Goal: Complete application form: Complete application form

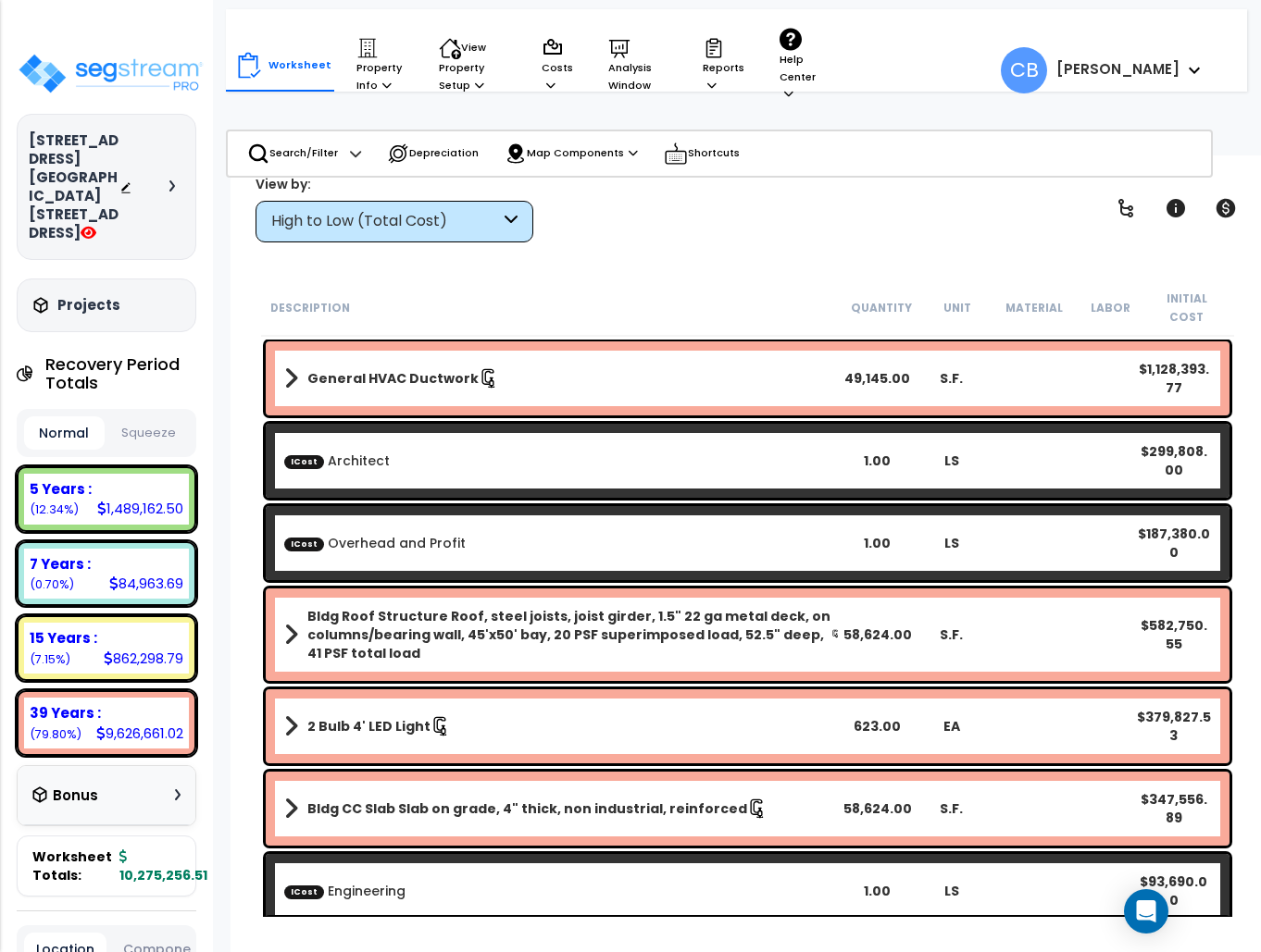
scroll to position [82, 0]
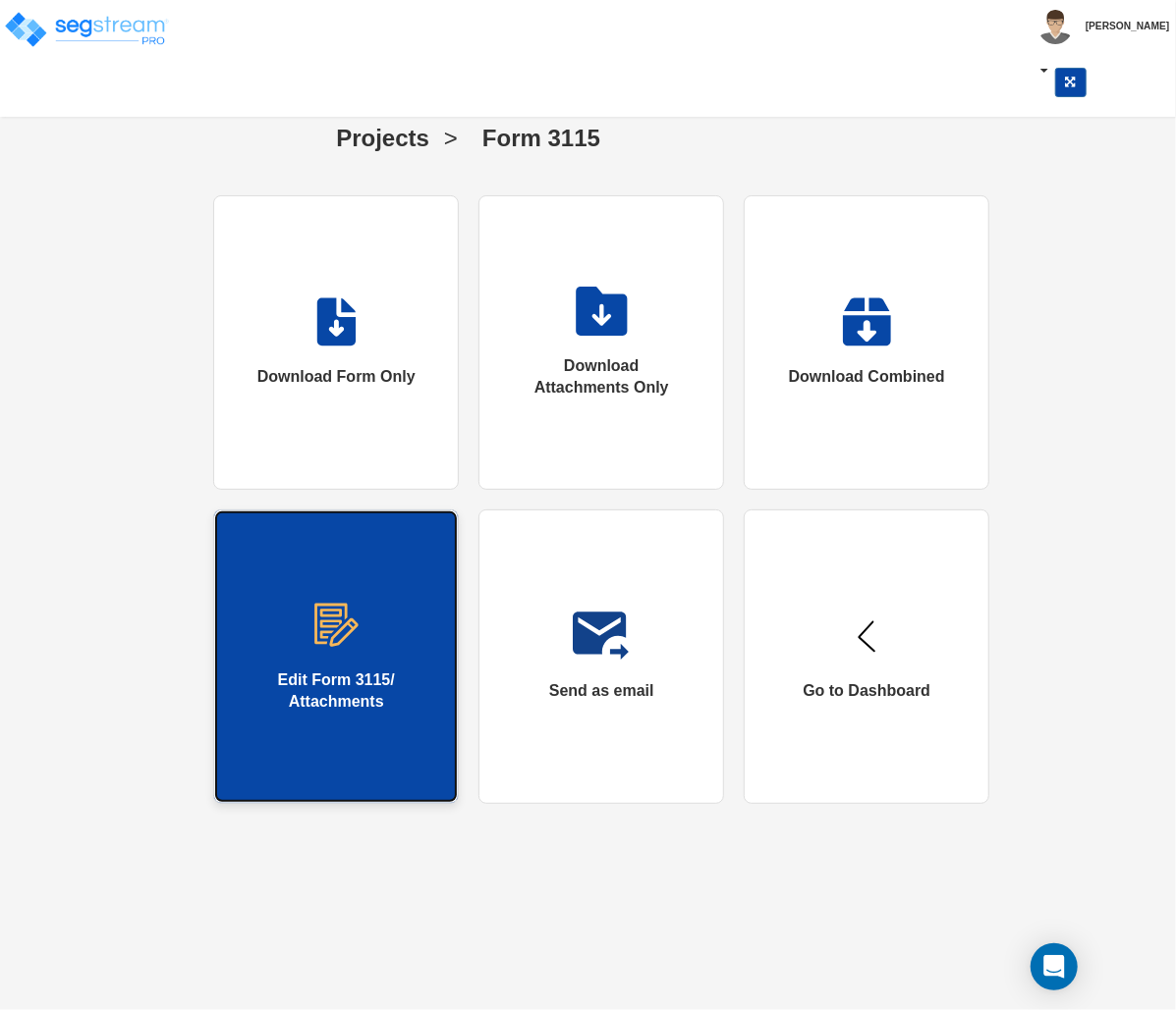
click at [305, 664] on link "Edit Form 3115/ Attachments" at bounding box center [335, 656] width 245 height 295
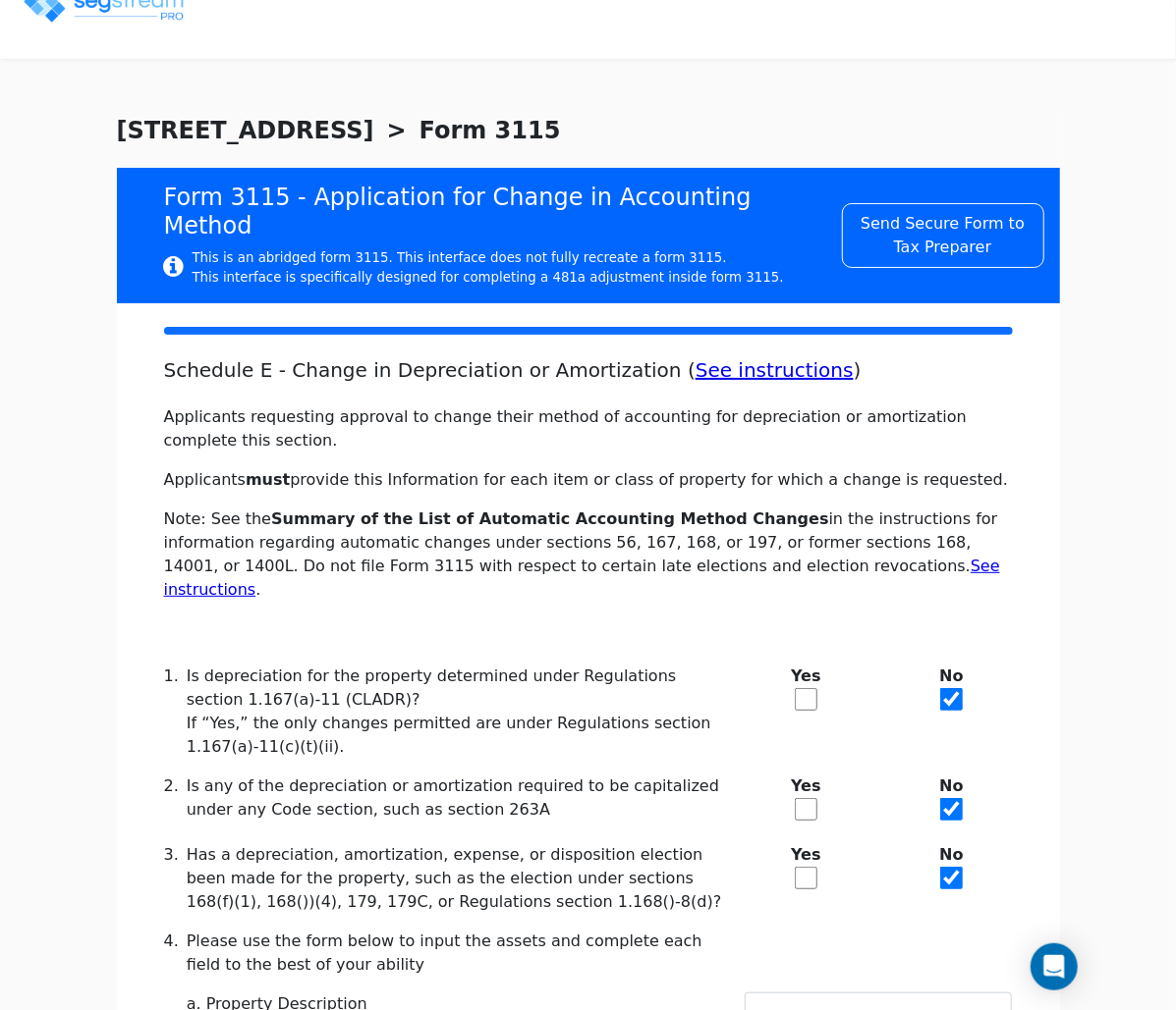
checkbox input "true"
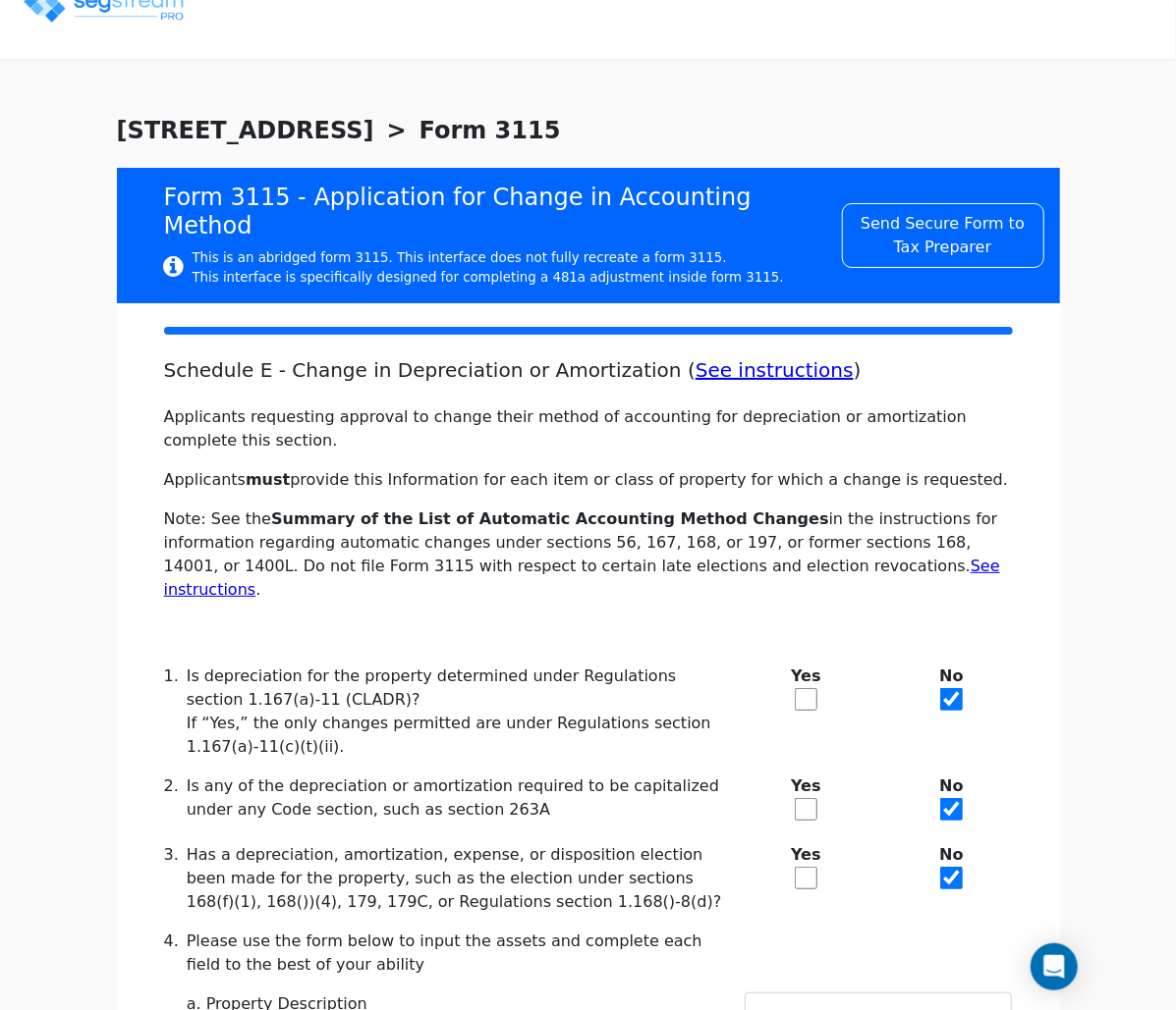
type textarea "Code section under which the property will be depreciated: Section 168 and regu…"
type textarea "Asset Class: commercial real estate property."
type textarea "Facts. Statement attached"
type textarea "Depreciation method: Section 168 (MACRS) straight-line."
type textarea "Useful life: 39 years."
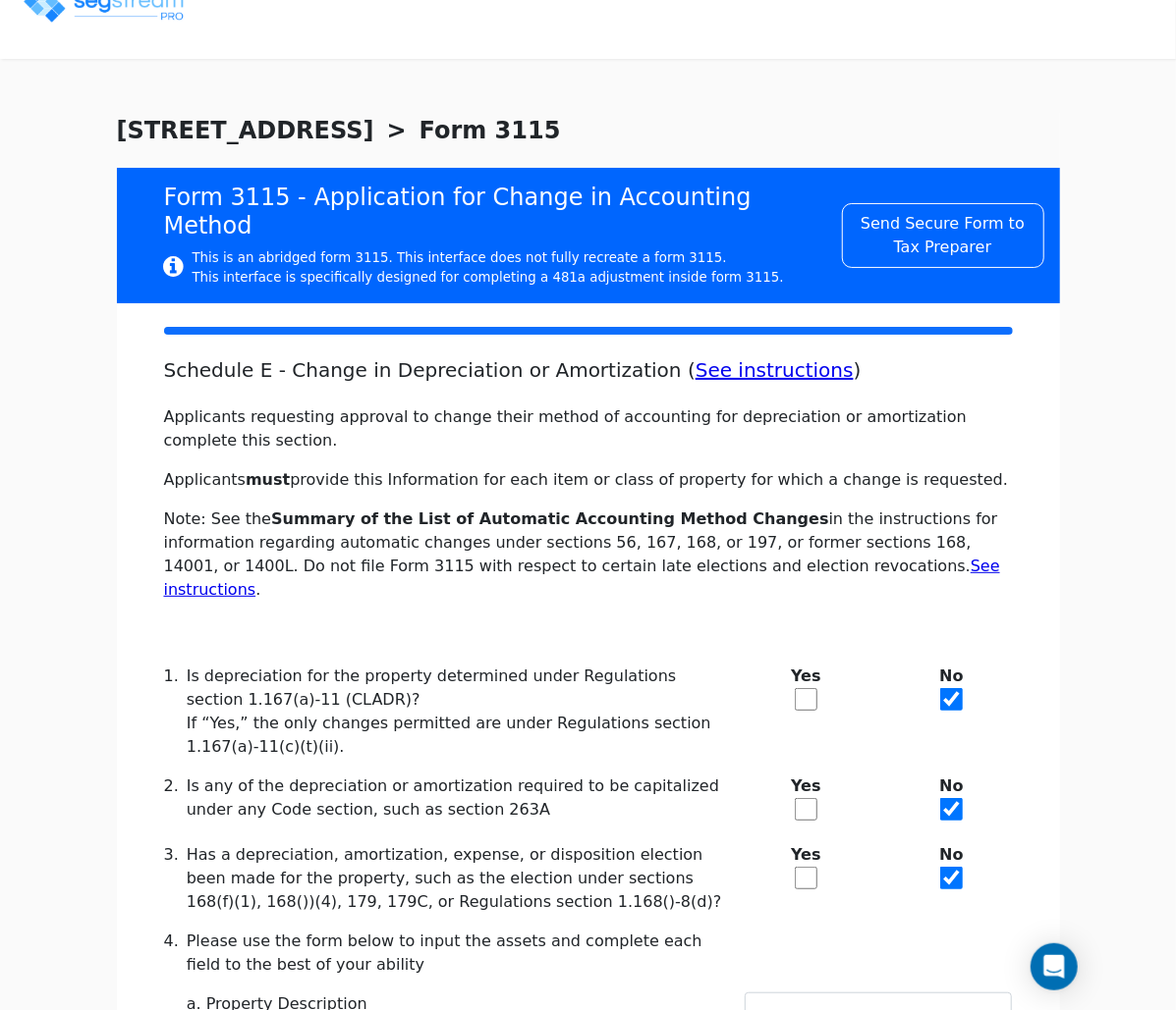
type textarea "Convention: Mid-month."
type textarea "First-year special depreciation: No, property does not qualify."
type textarea "Account: Single asset account."
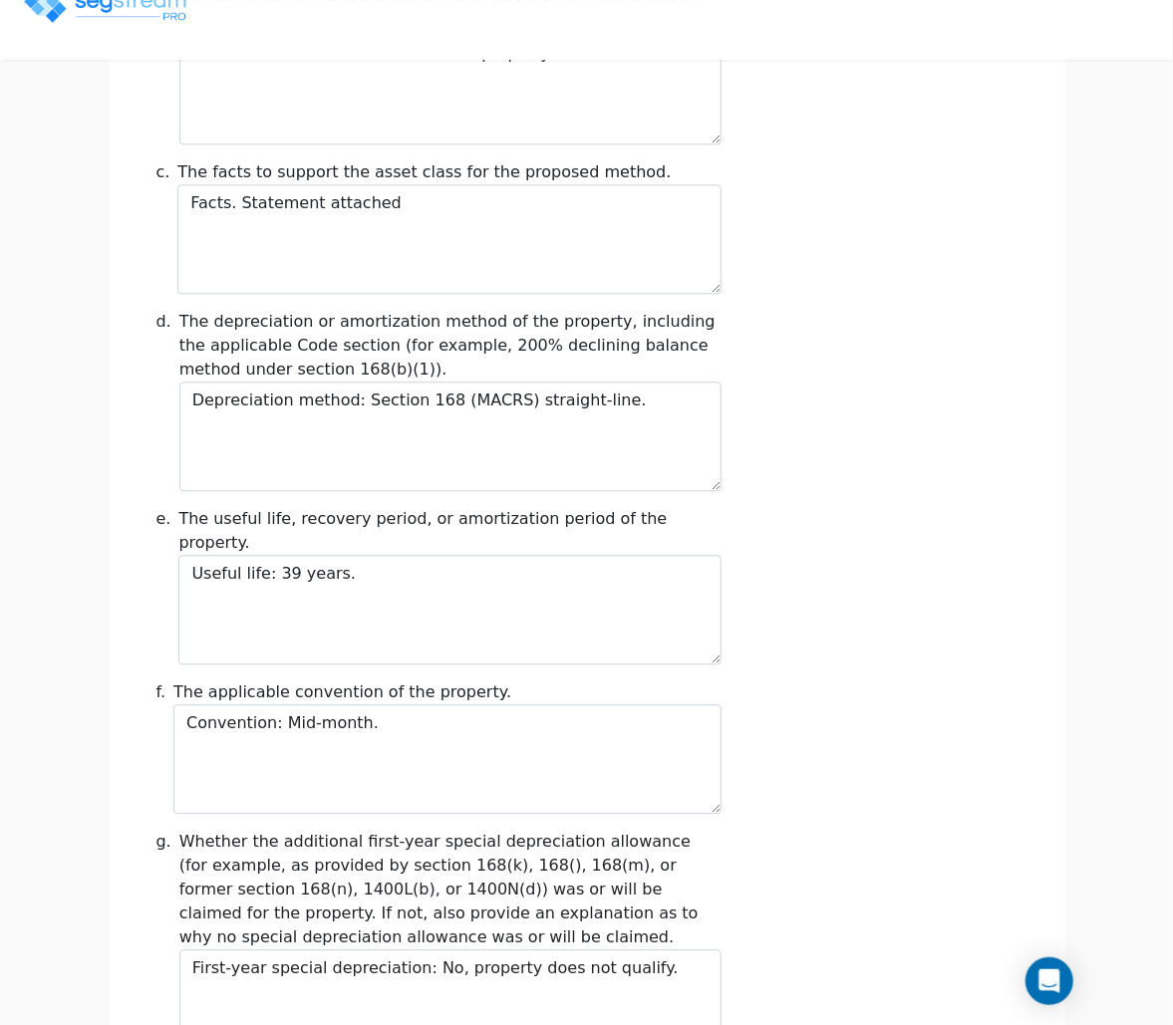
scroll to position [2391, 0]
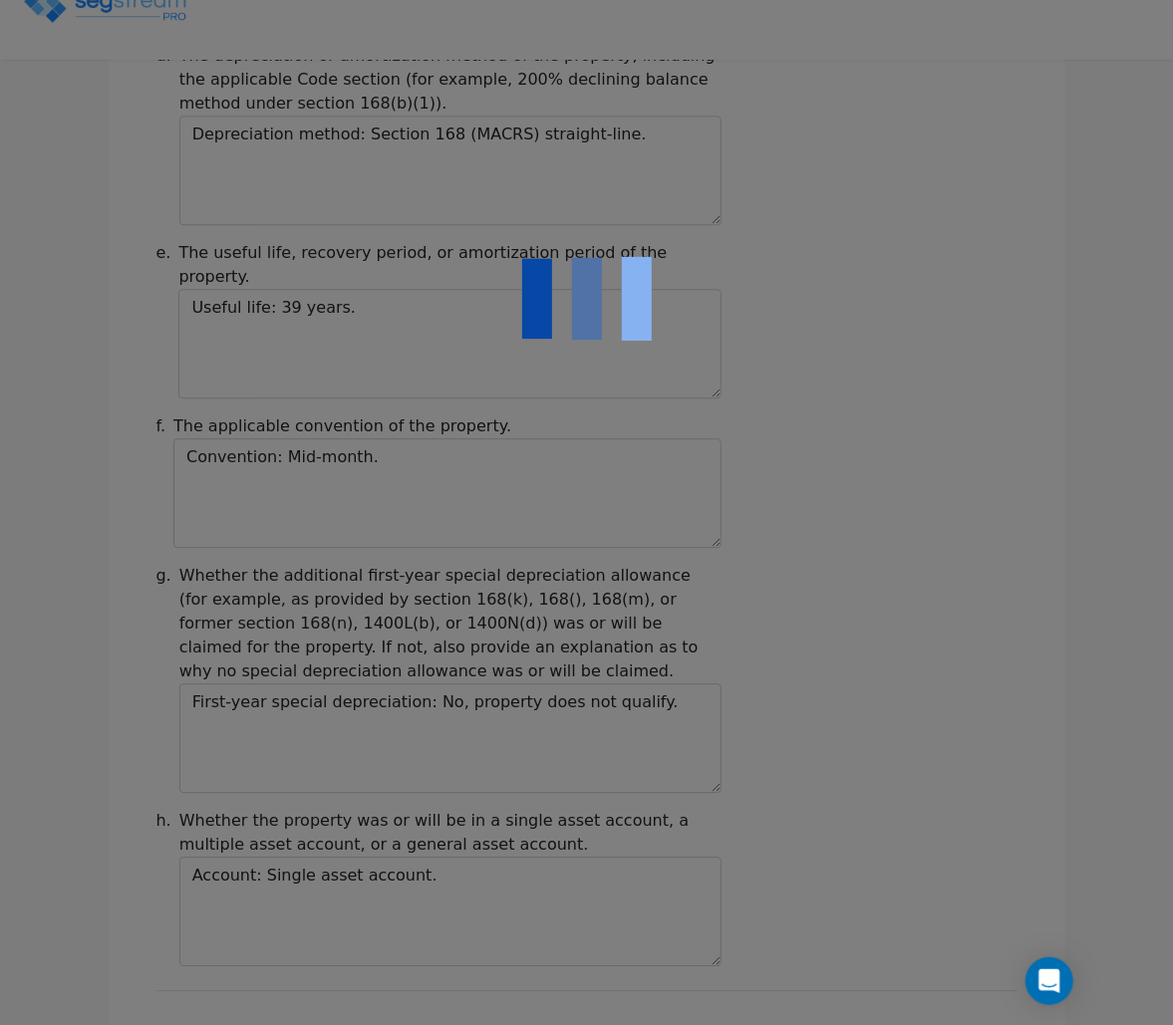
type input "-34,432"
checkbox input "true"
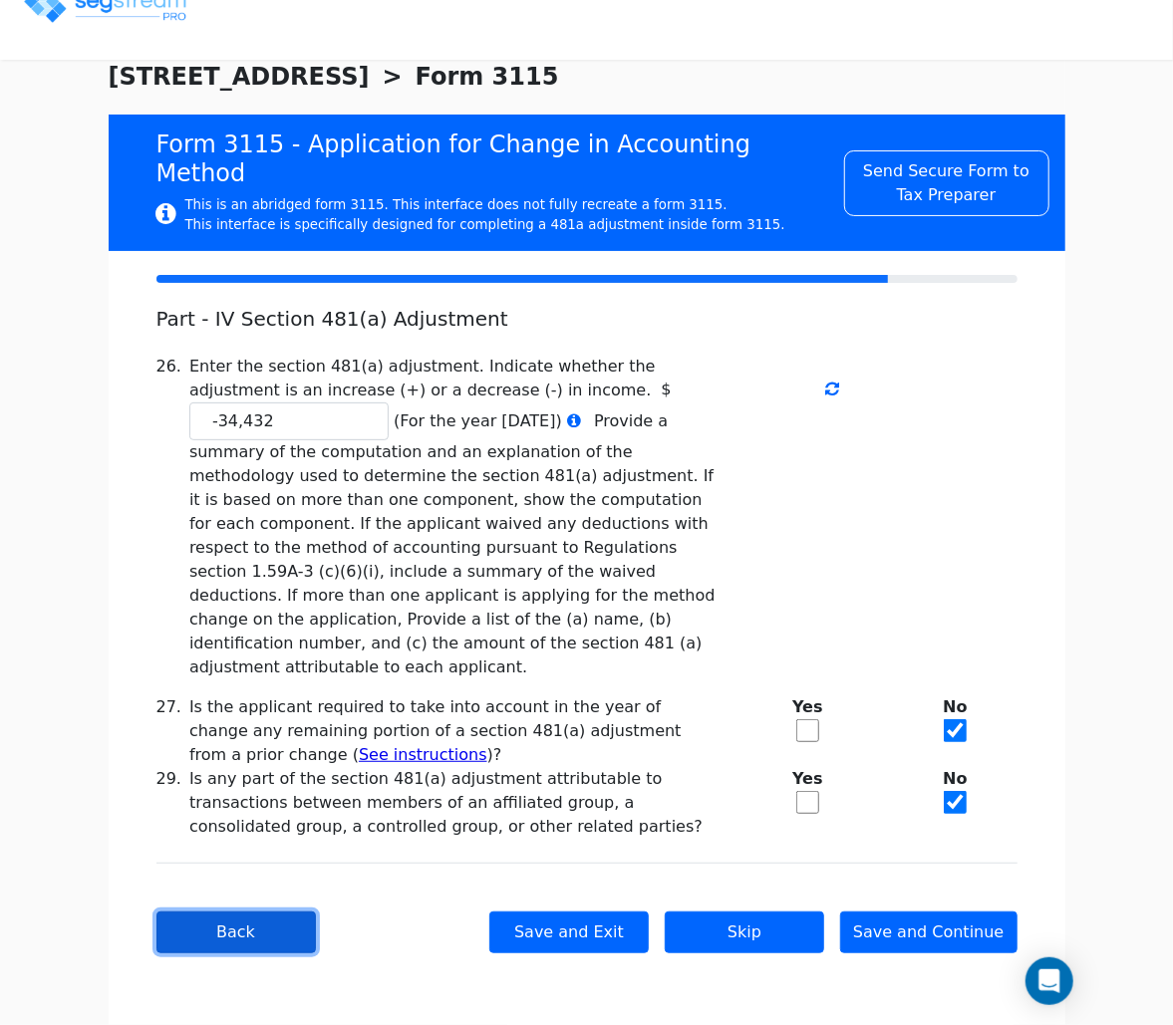
scroll to position [0, 0]
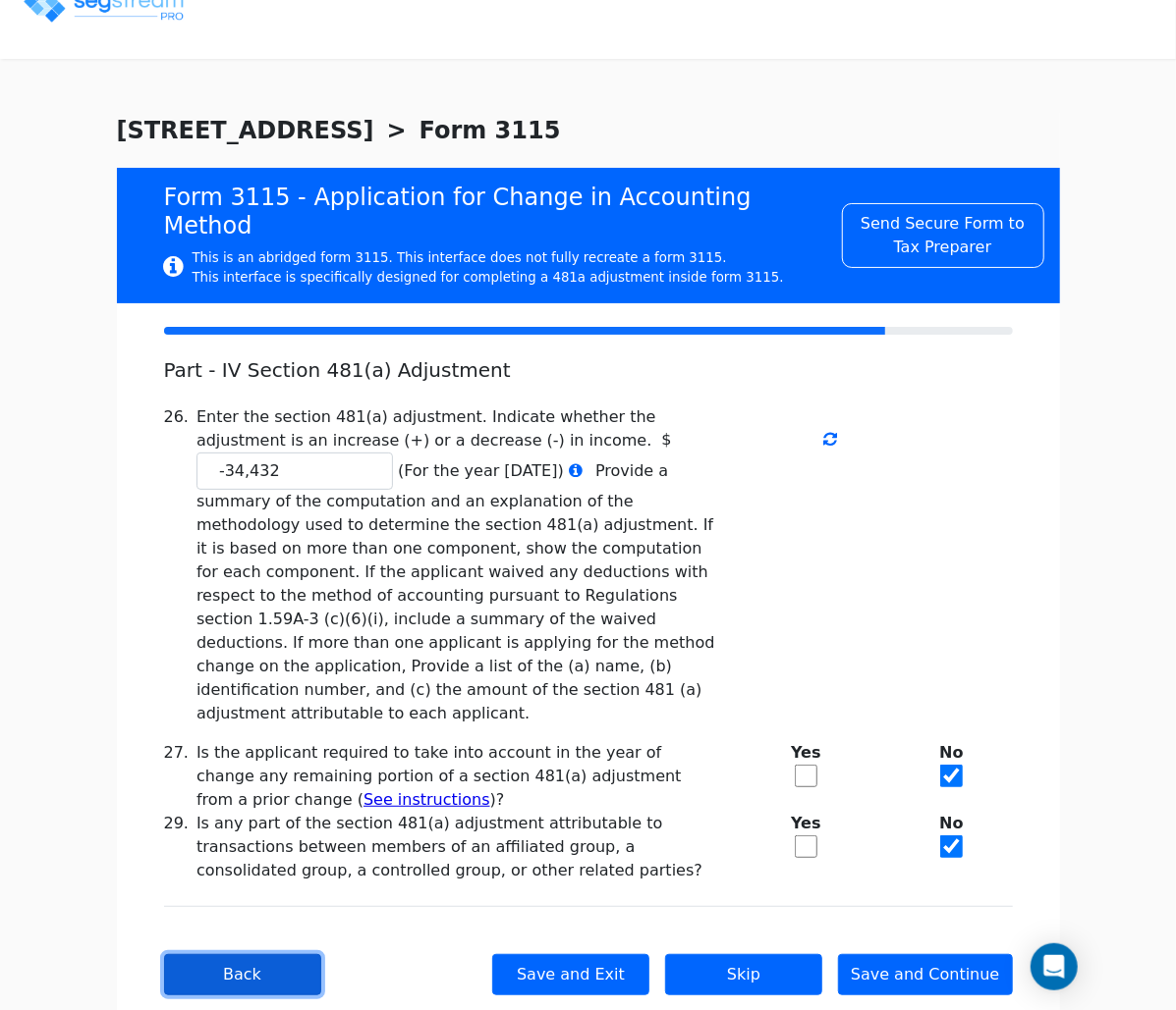
click at [237, 954] on button "Back" at bounding box center [242, 975] width 157 height 41
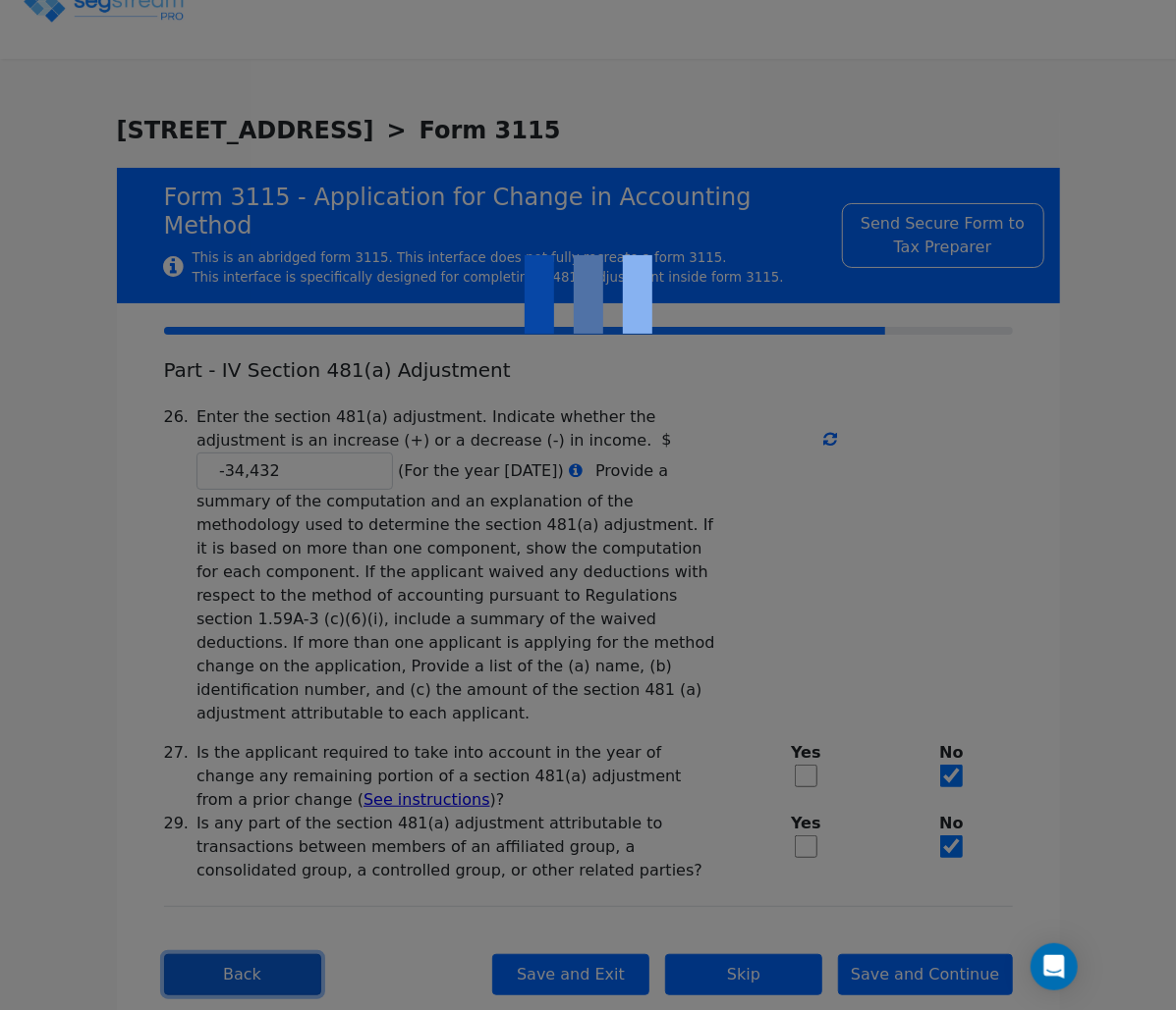
type textarea "unclaimed depreciation of $34432on commercial real estate property placed in se…"
type textarea "Item being changed: unclaimed depreciation has been taken in 2022,2023"
type textarea "Proposed method: depreciation under §168 (MACRS) using the mid-month straight-l…"
select select "Cash"
type textarea "Form 3115, Part II, Line 15a Description of Trade(s) of Business(es)"
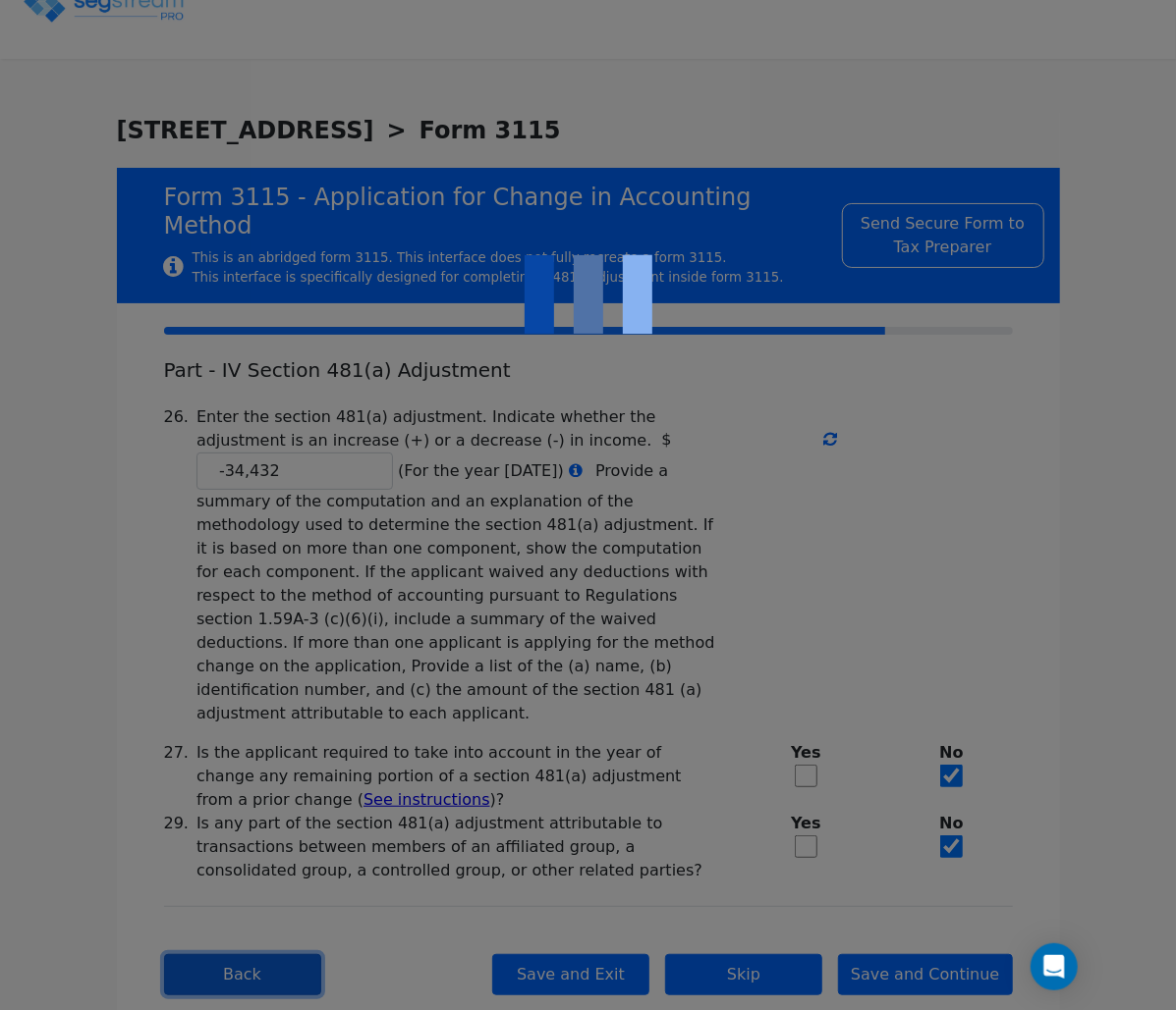
type textarea "The taxpayer’s only business activity is commercial real estate property. The p…"
checkbox input "true"
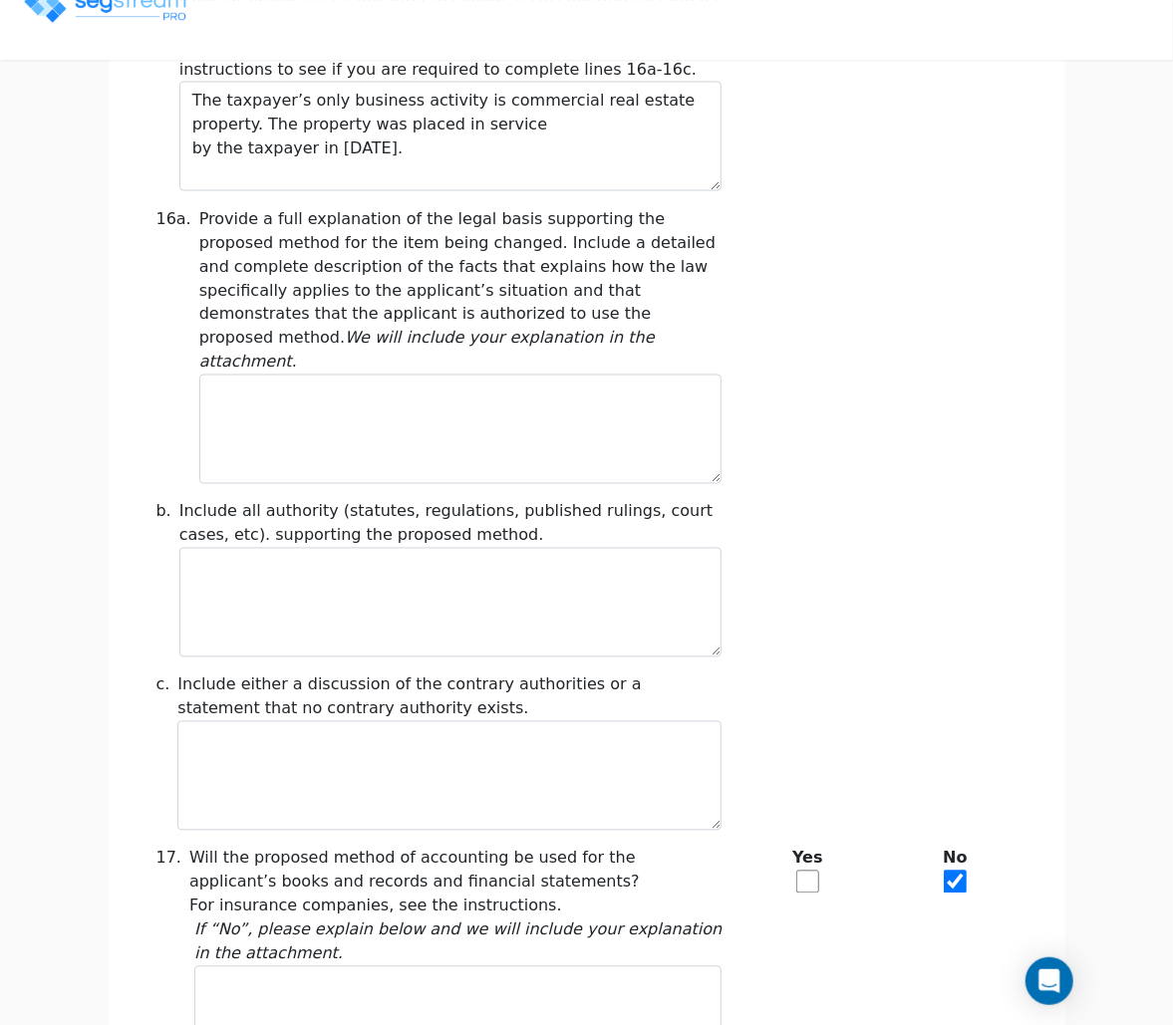
scroll to position [1671, 0]
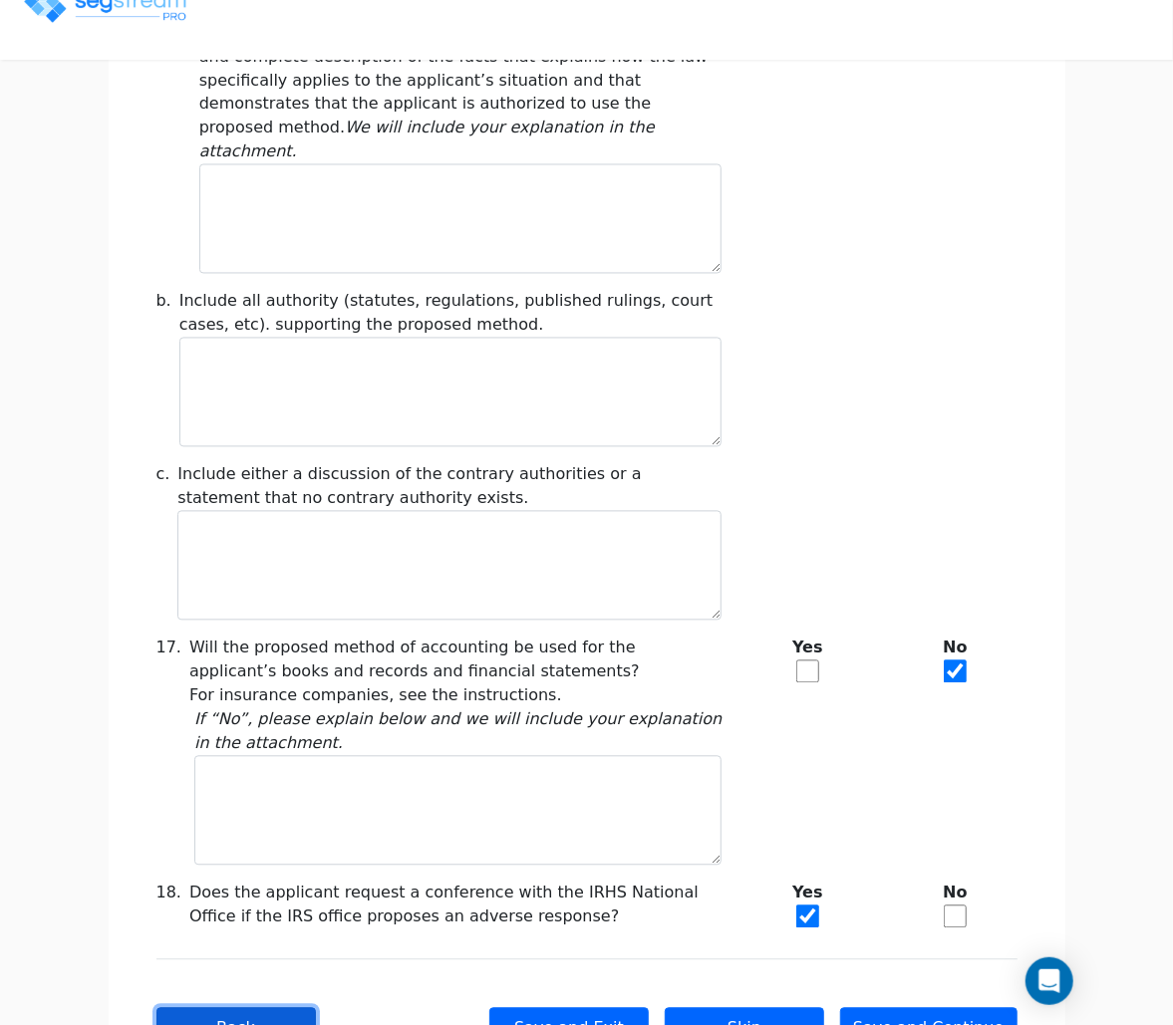
click at [293, 1008] on button "Back" at bounding box center [235, 1029] width 159 height 42
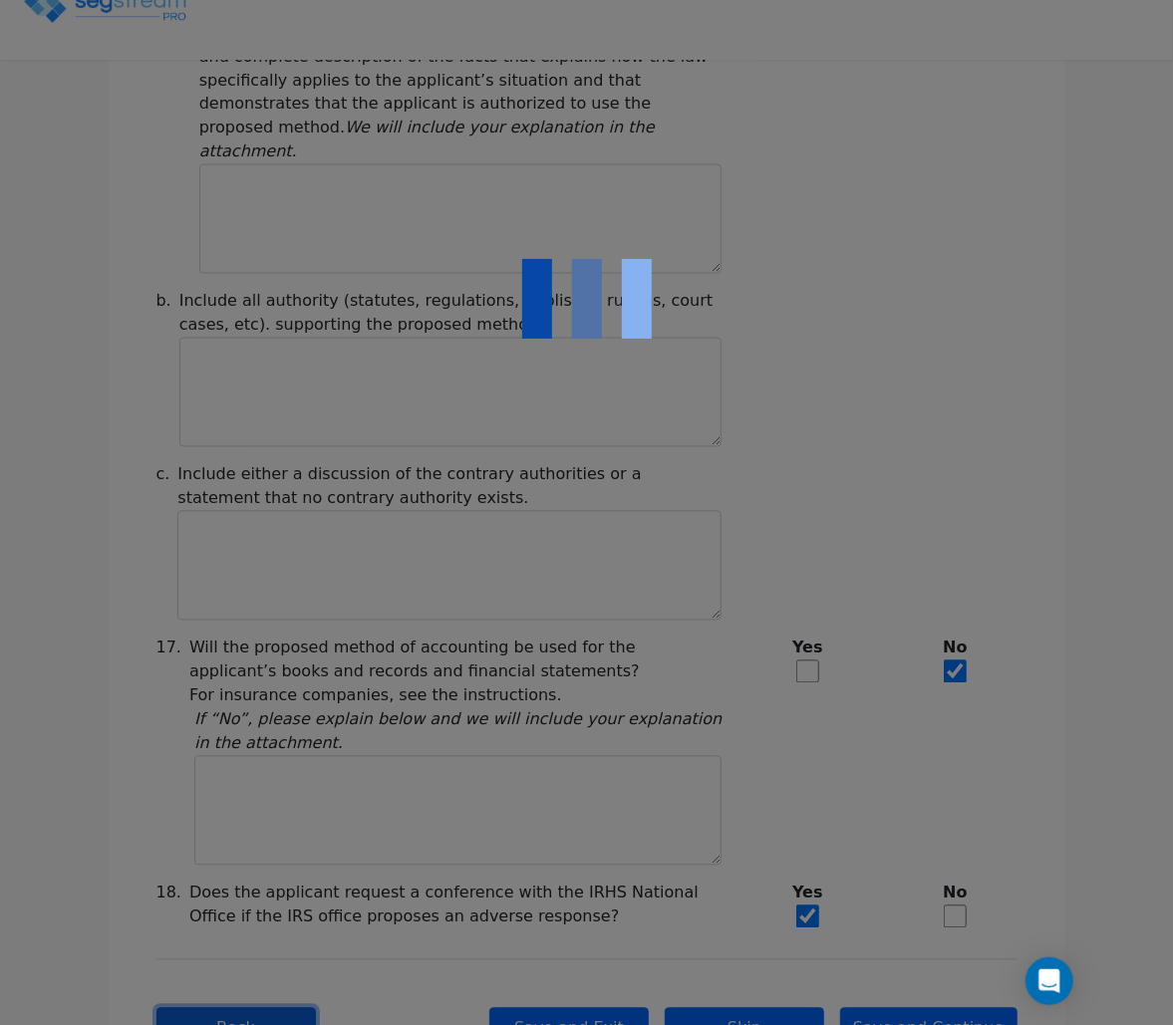
checkbox input "true"
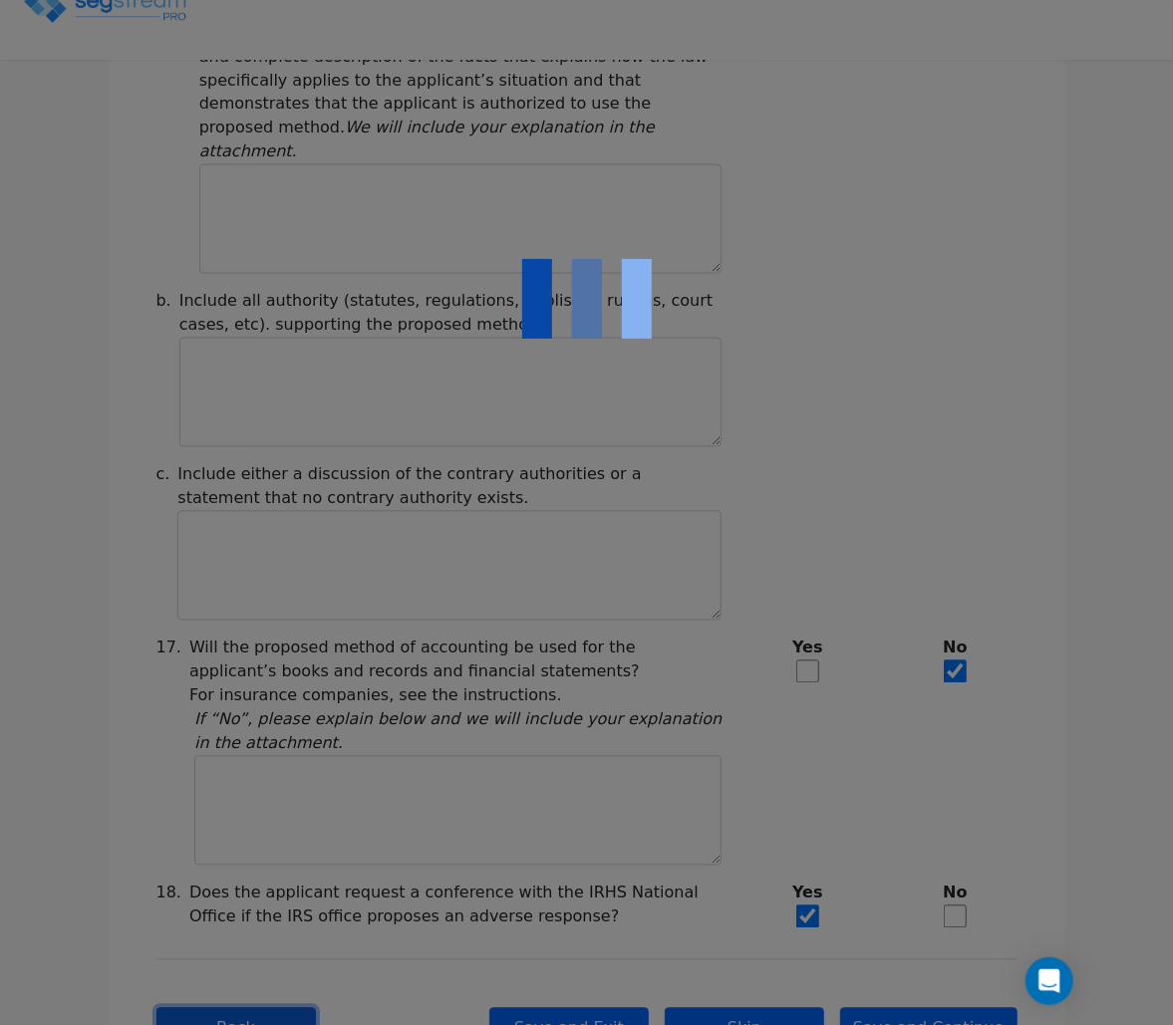
checkbox input "true"
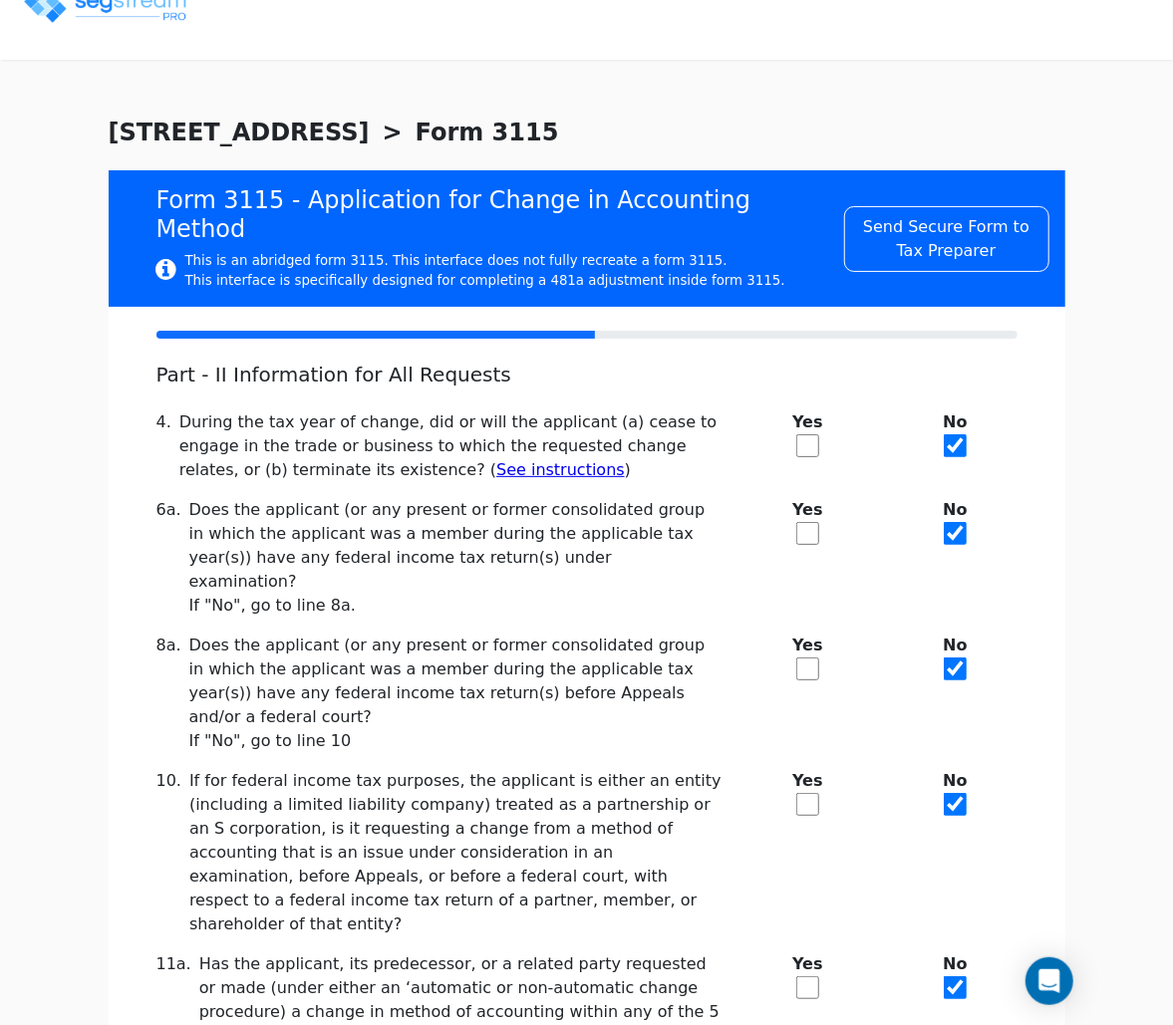
scroll to position [221, 0]
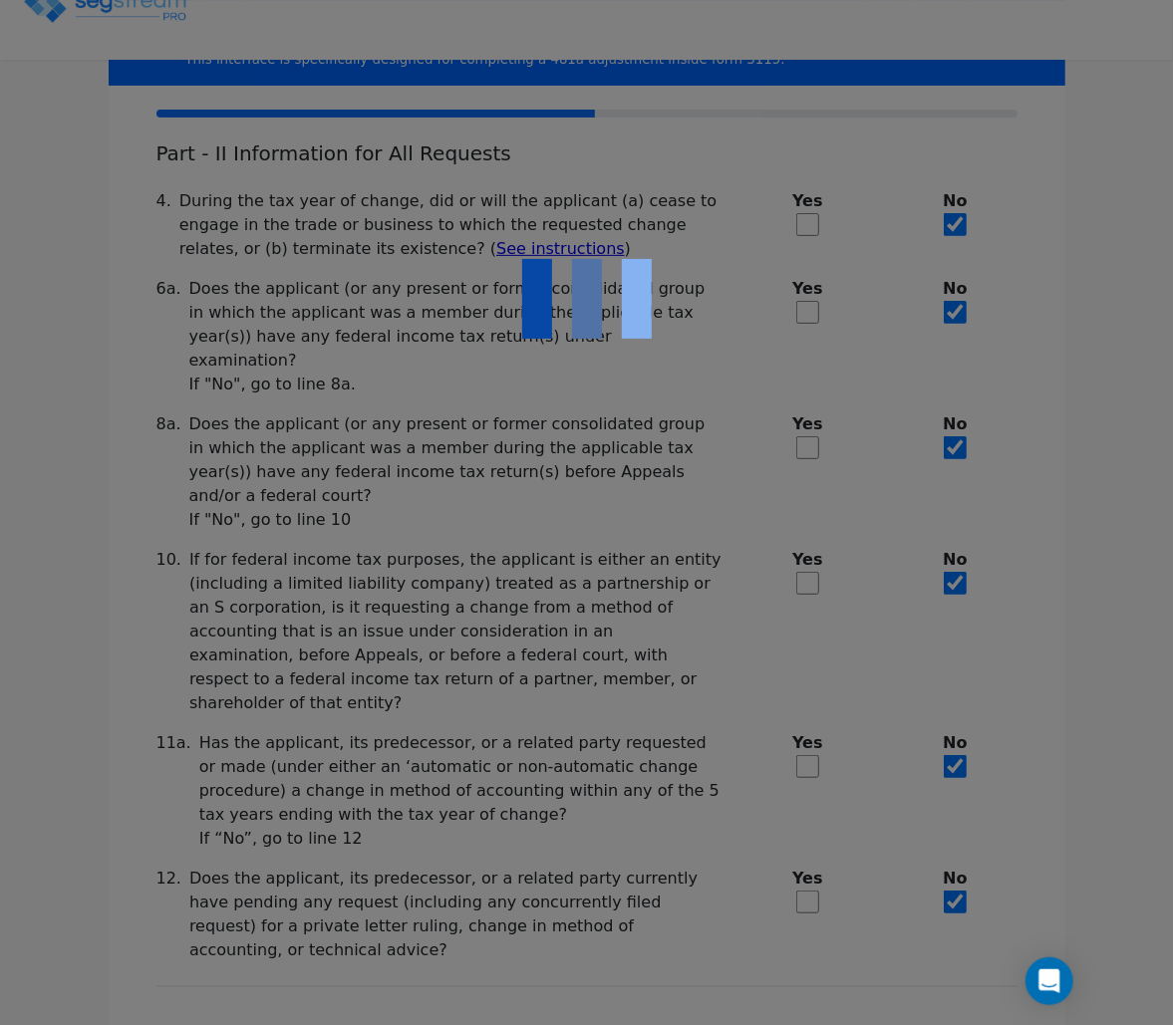
checkbox input "true"
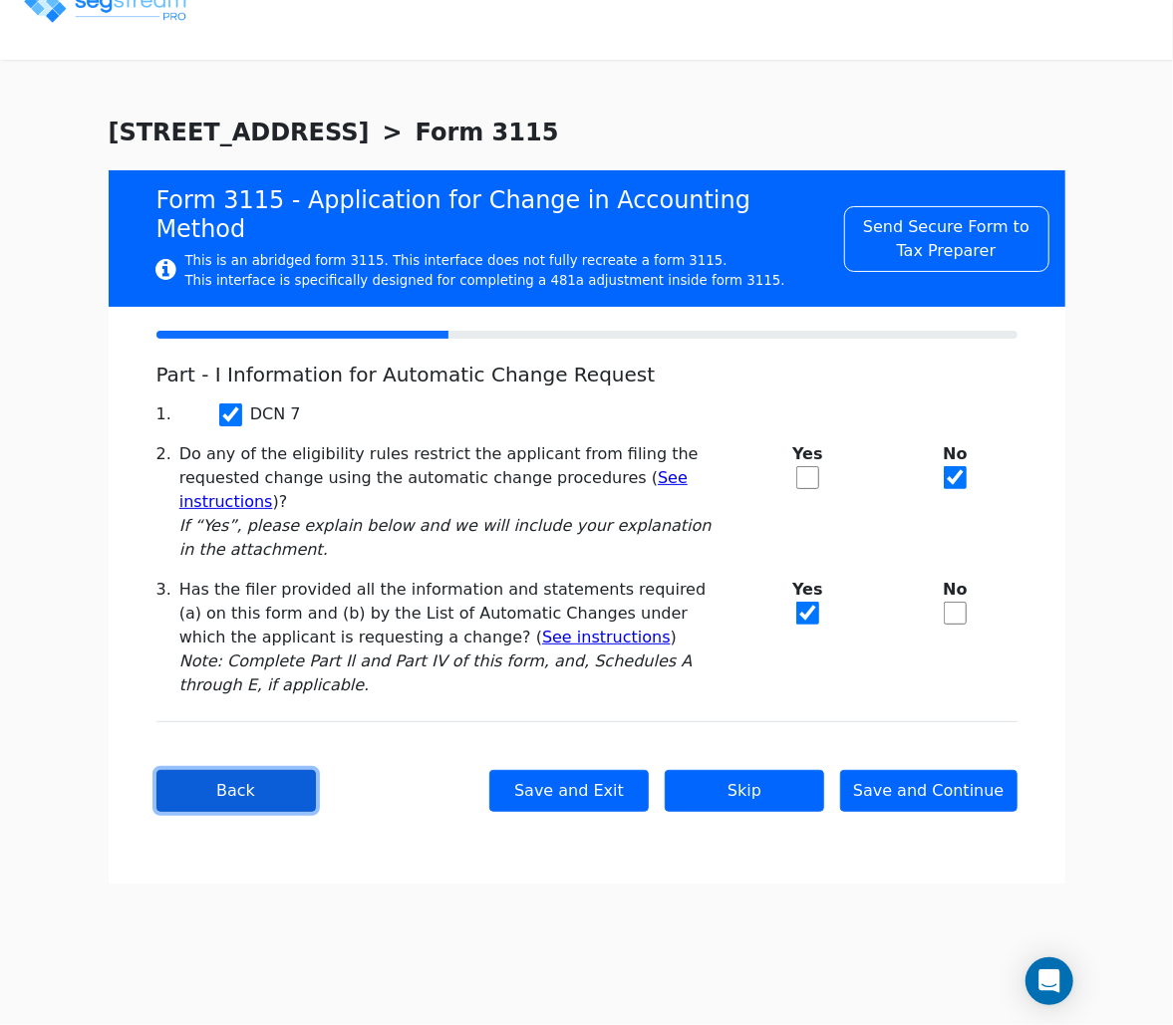
scroll to position [0, 0]
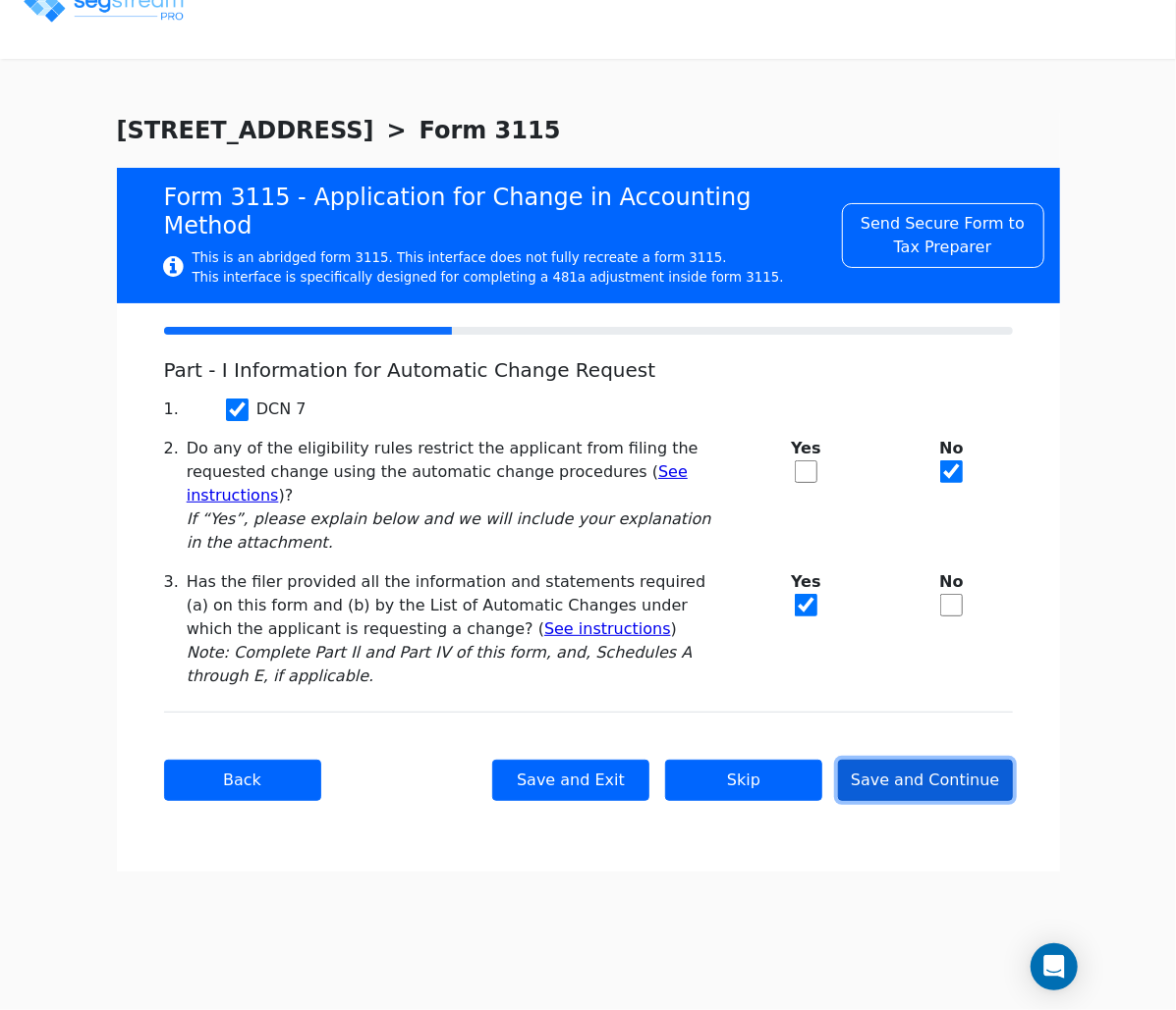
click at [929, 771] on button "Save and Continue" at bounding box center [925, 780] width 174 height 41
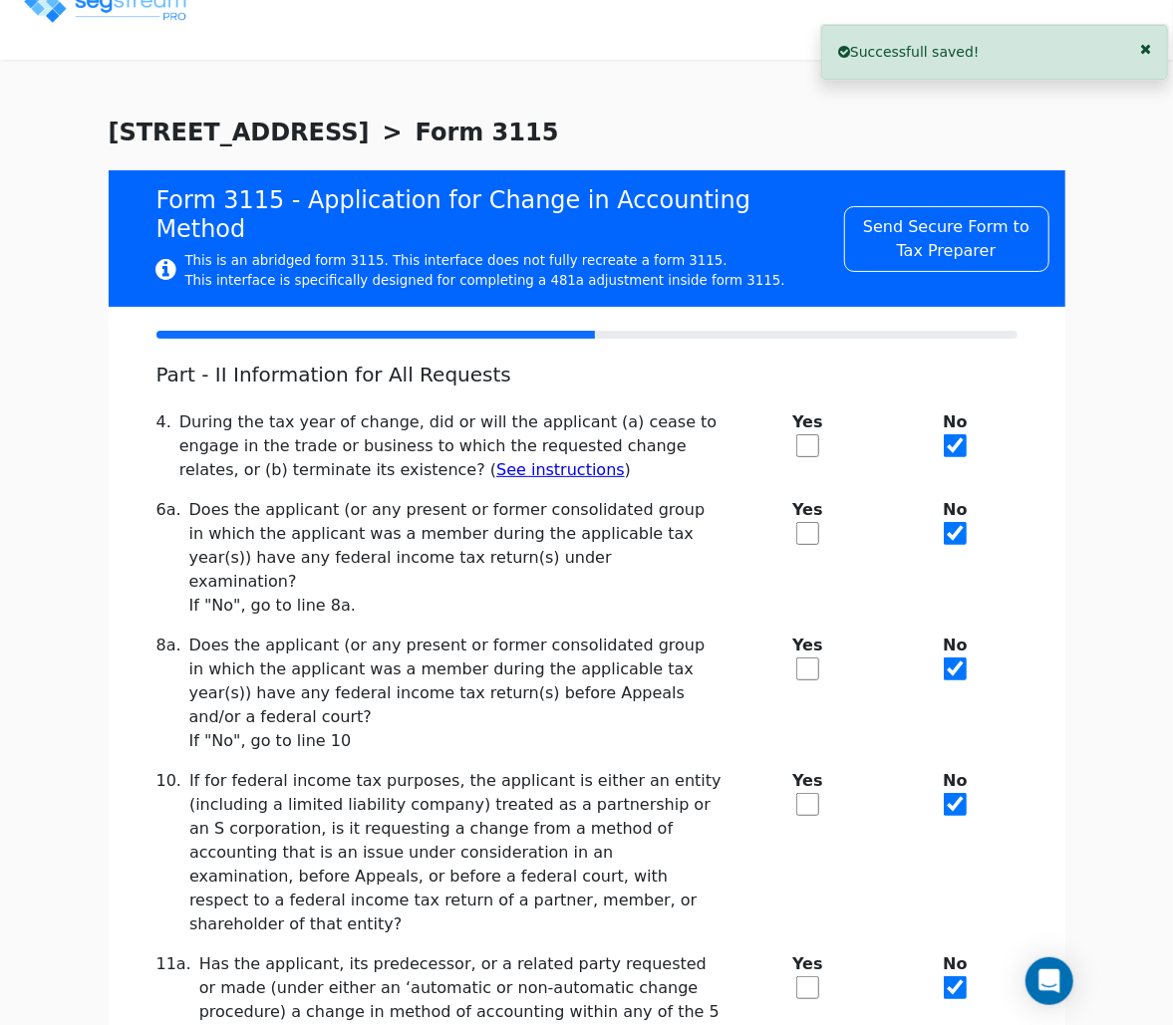
scroll to position [221, 0]
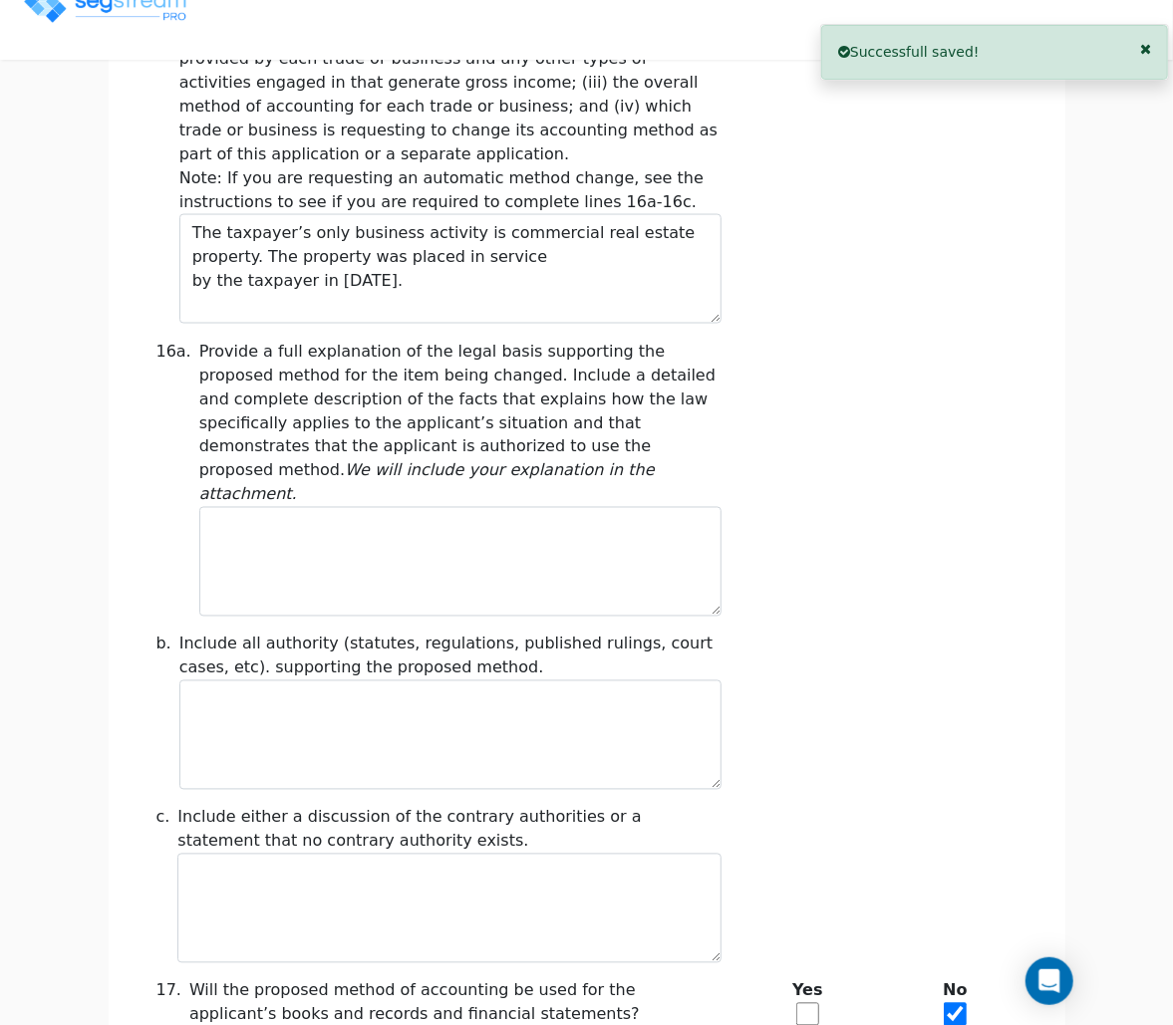
scroll to position [1671, 0]
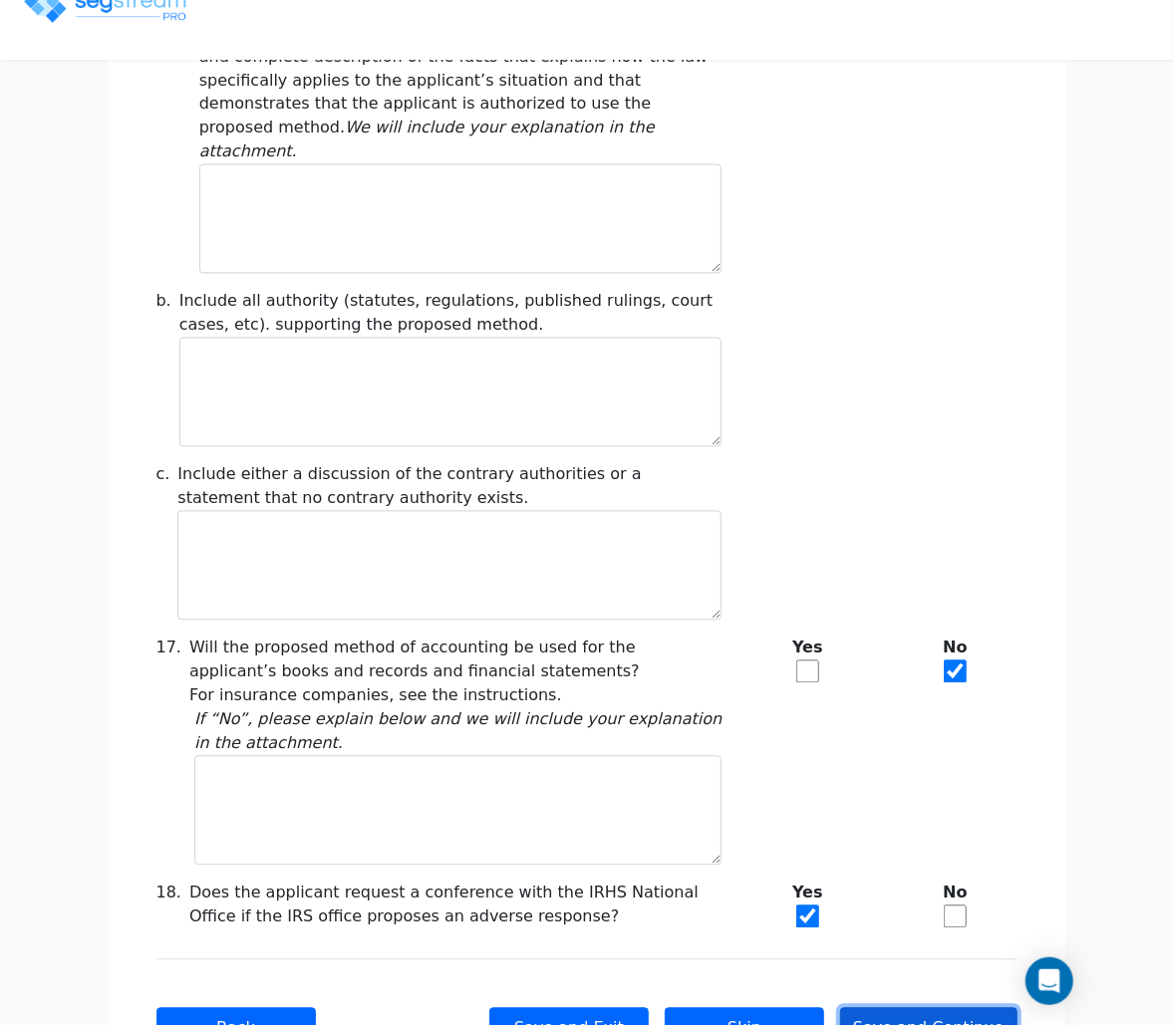
click at [936, 1008] on button "Save and Continue" at bounding box center [928, 1029] width 177 height 42
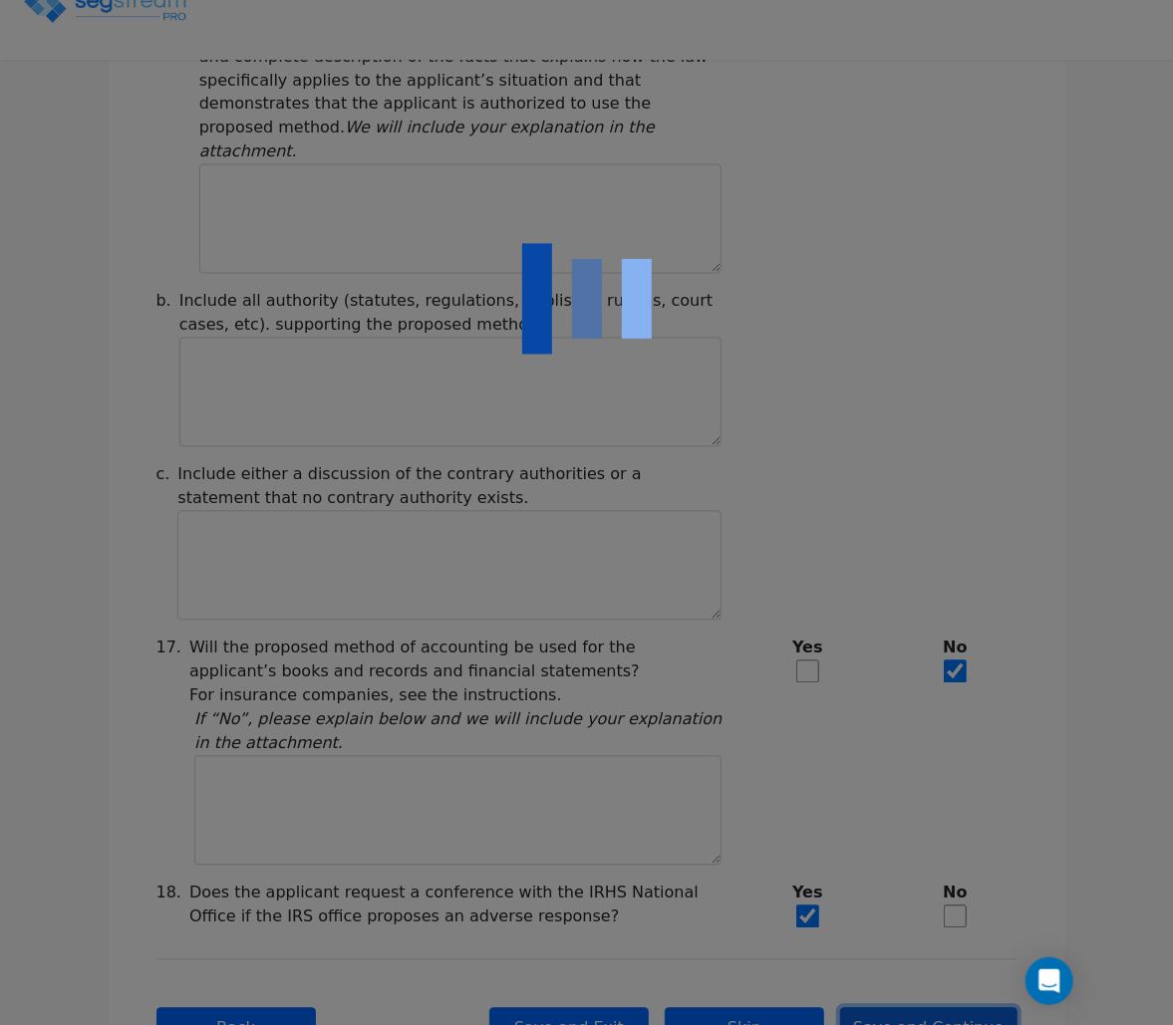
scroll to position [0, 0]
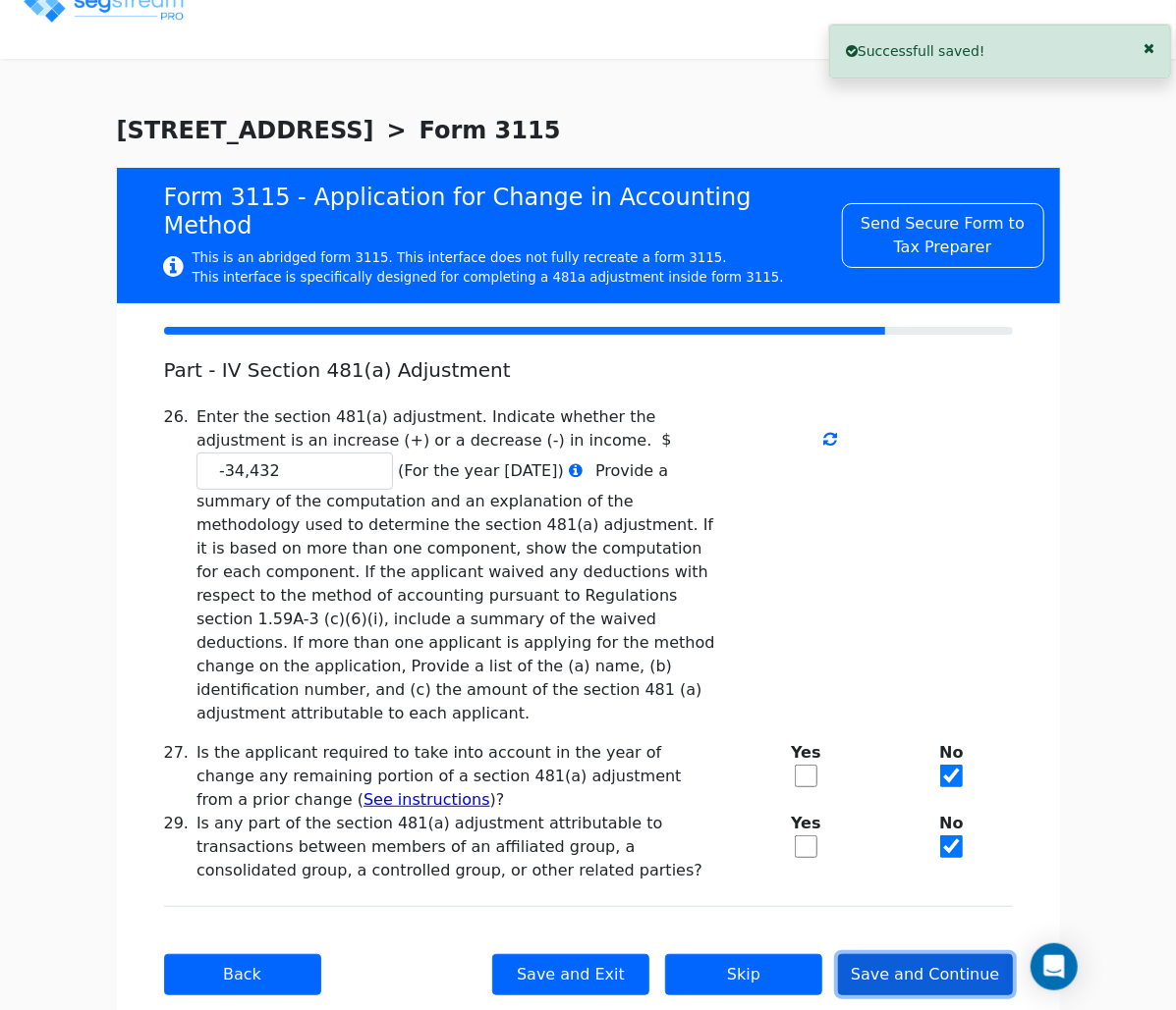
click at [900, 954] on button "Save and Continue" at bounding box center [925, 975] width 174 height 41
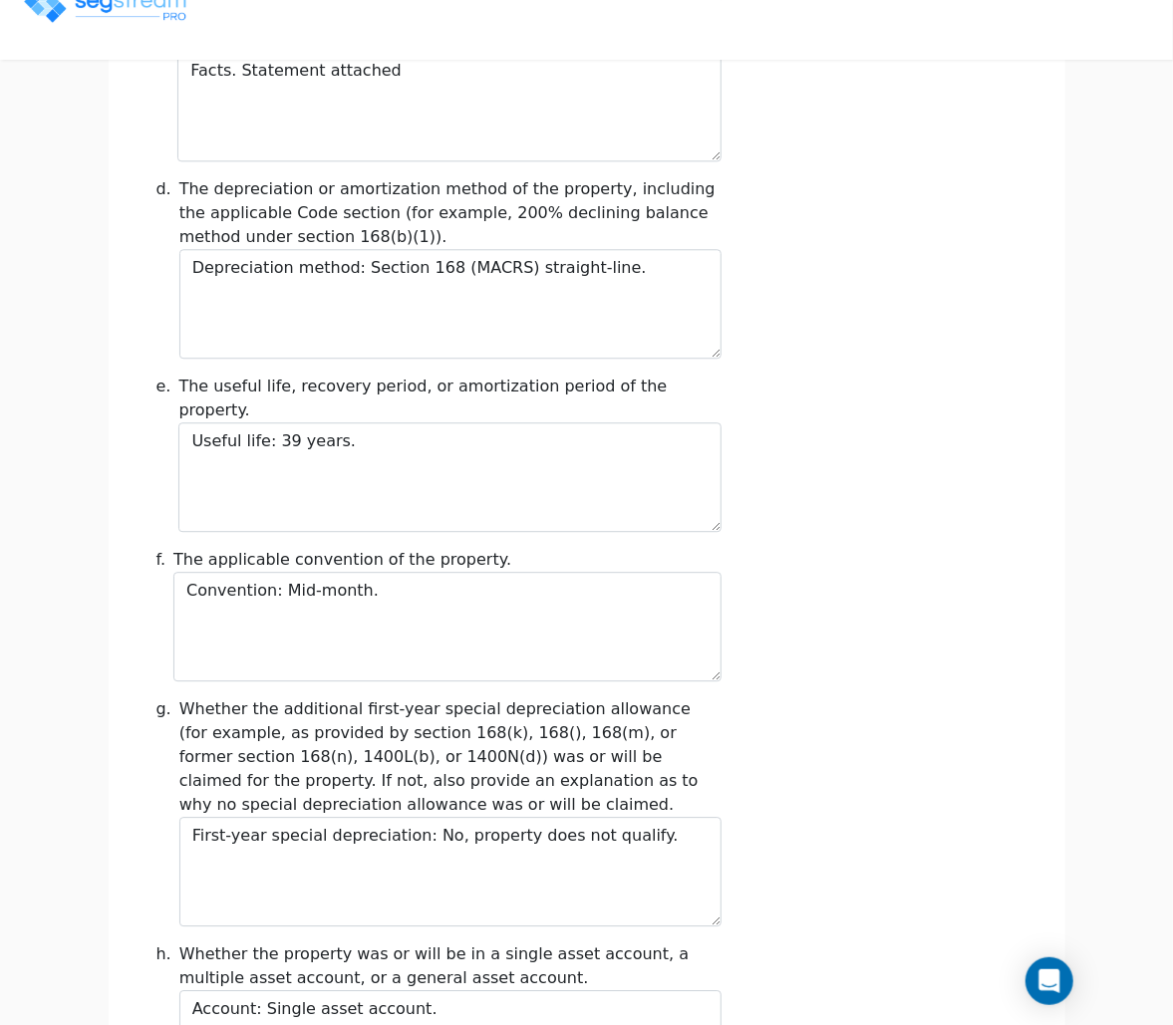
scroll to position [2391, 0]
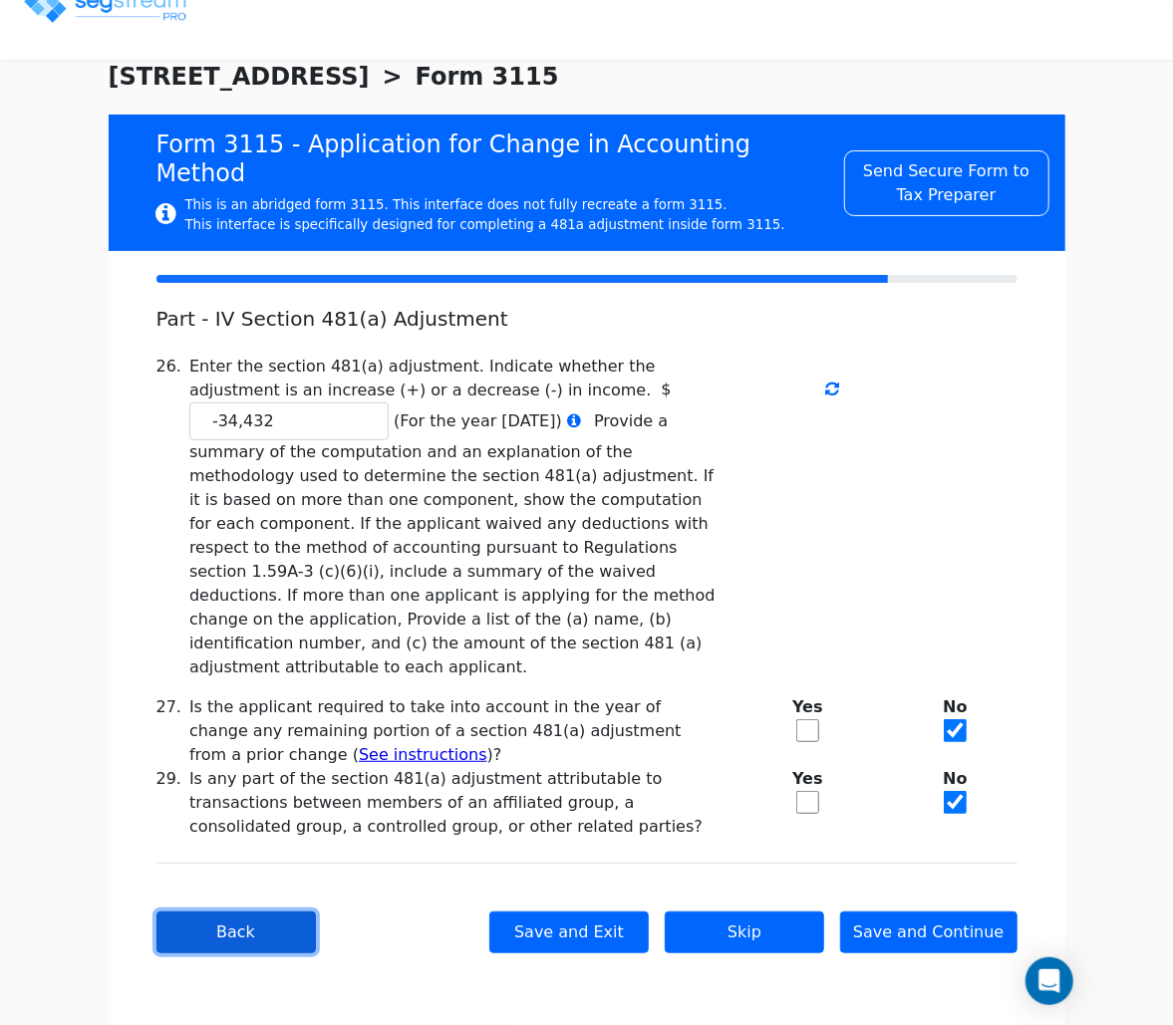
scroll to position [0, 0]
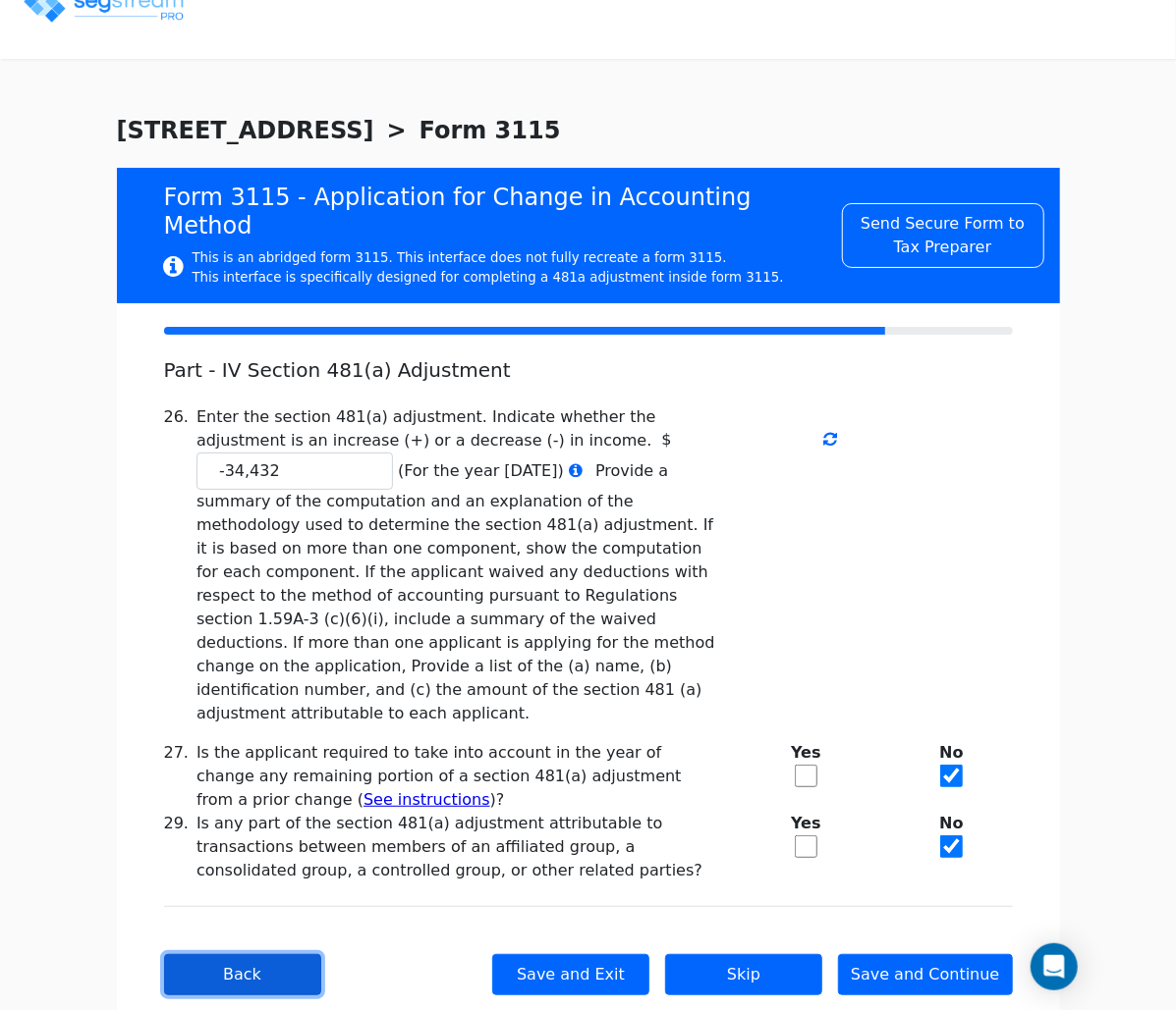
click at [241, 954] on button "Back" at bounding box center [242, 975] width 157 height 41
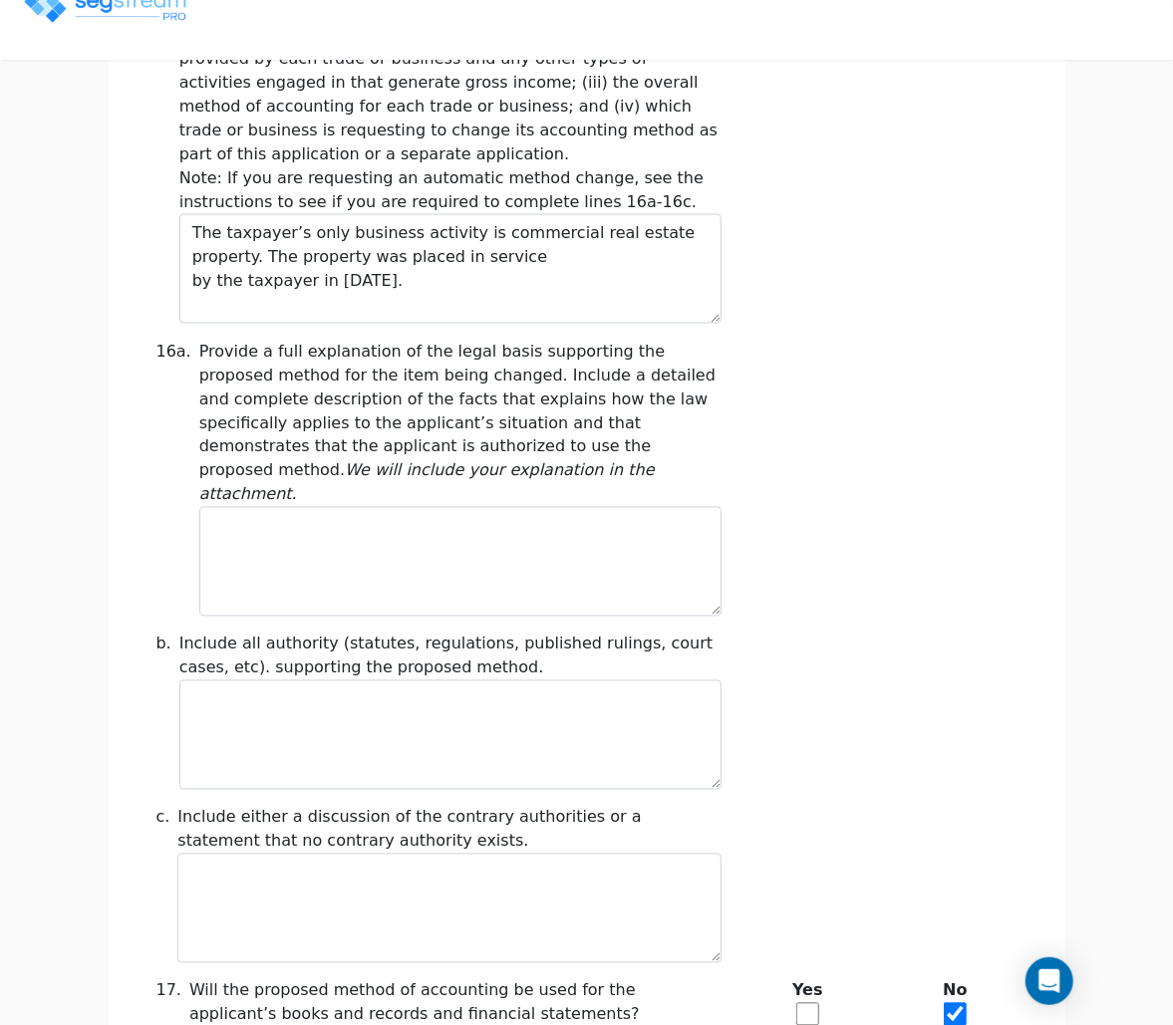
scroll to position [1671, 0]
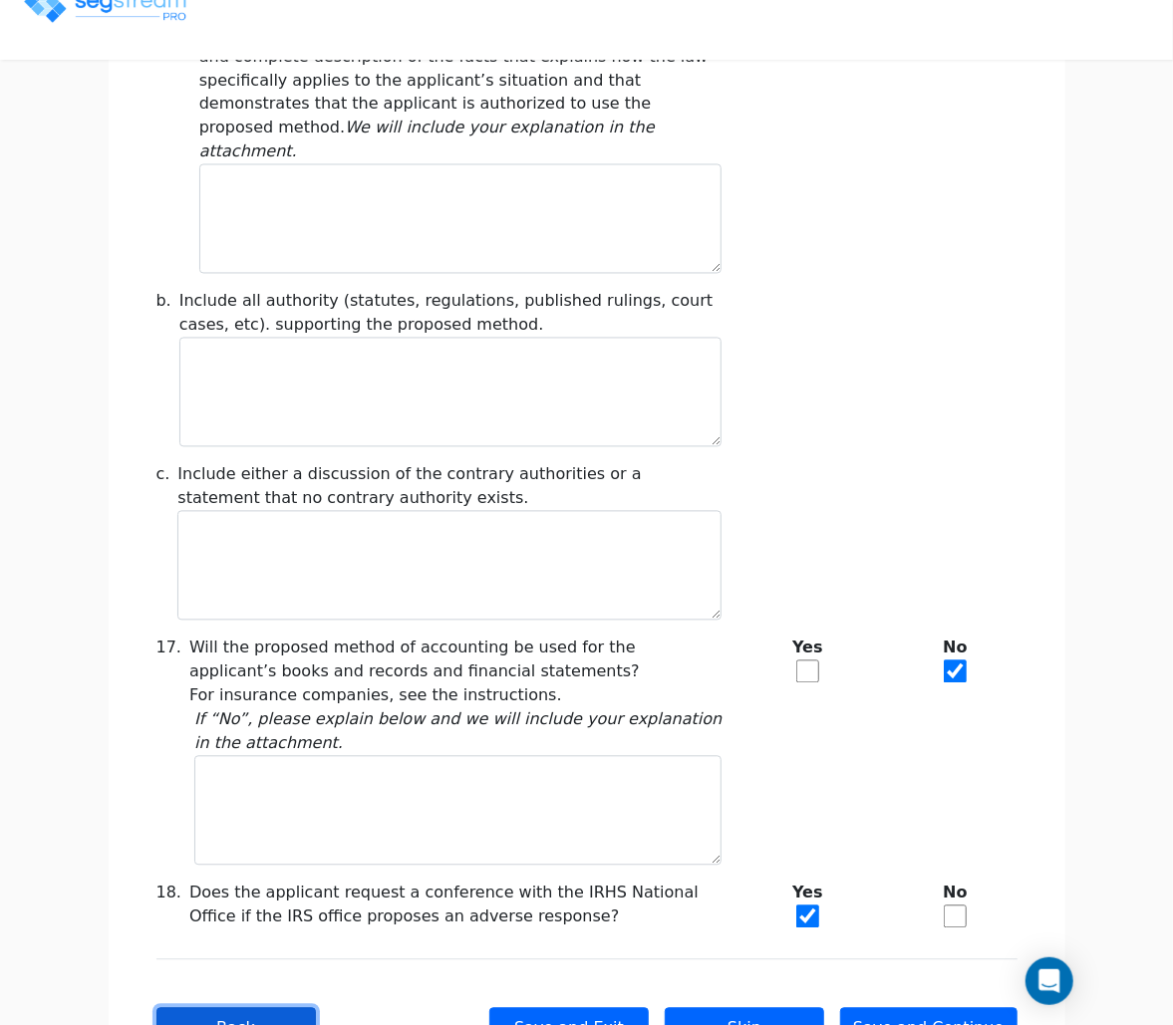
click at [245, 1008] on button "Back" at bounding box center [235, 1029] width 159 height 42
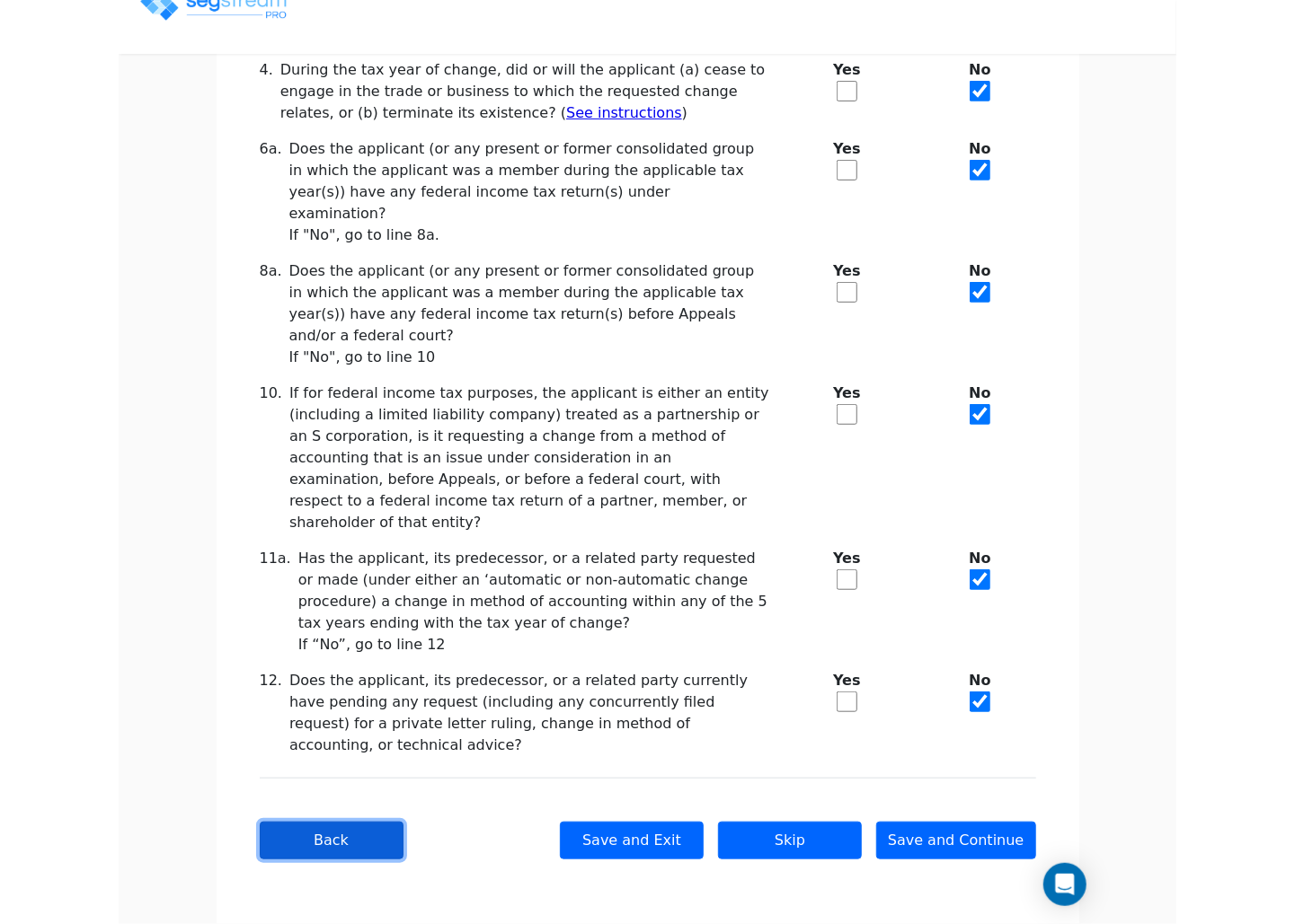
scroll to position [0, 0]
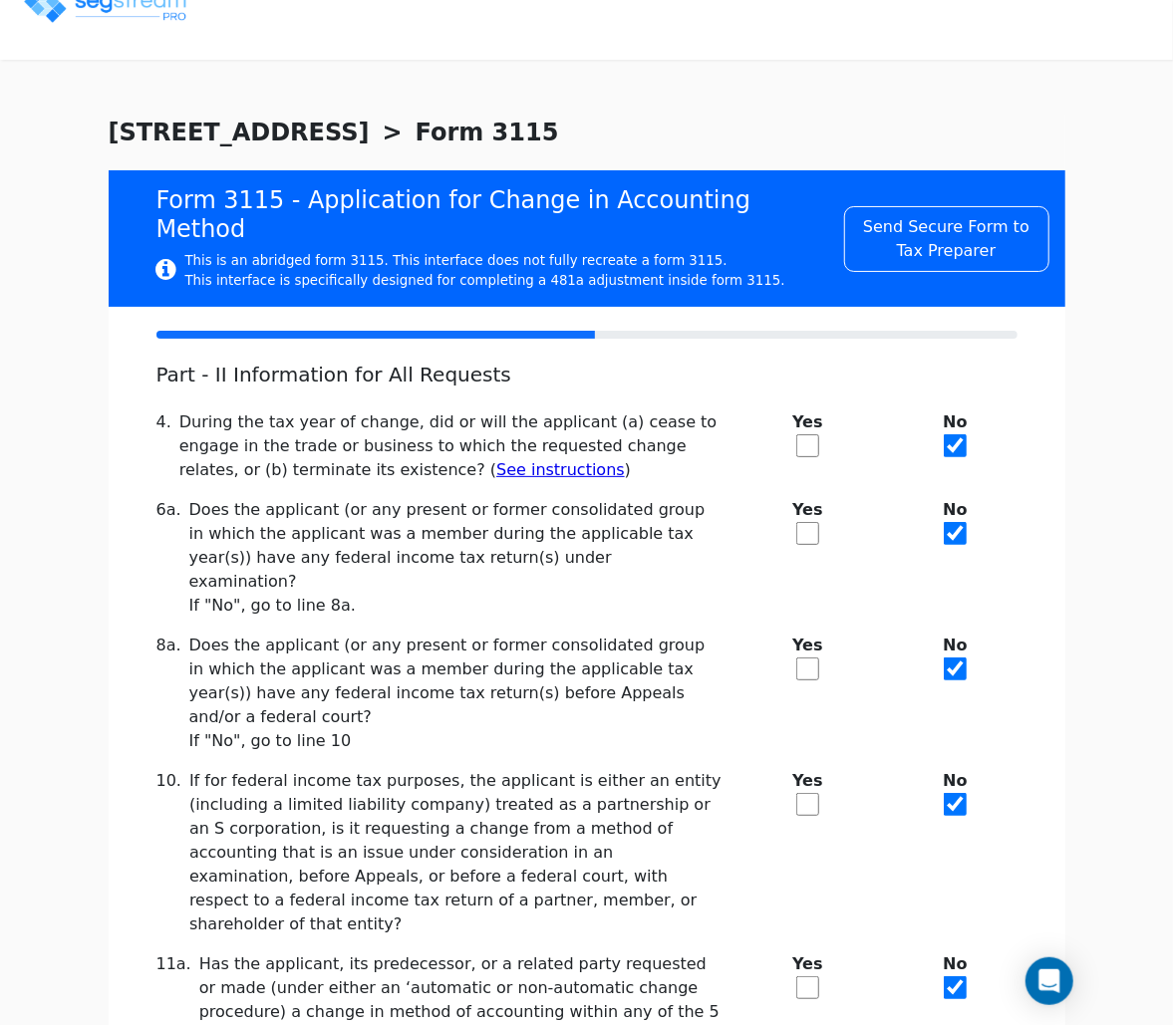
click at [1165, 369] on div "We are Building your Property. So please grab a coffee and let us do the heavy …" at bounding box center [586, 742] width 1173 height 1255
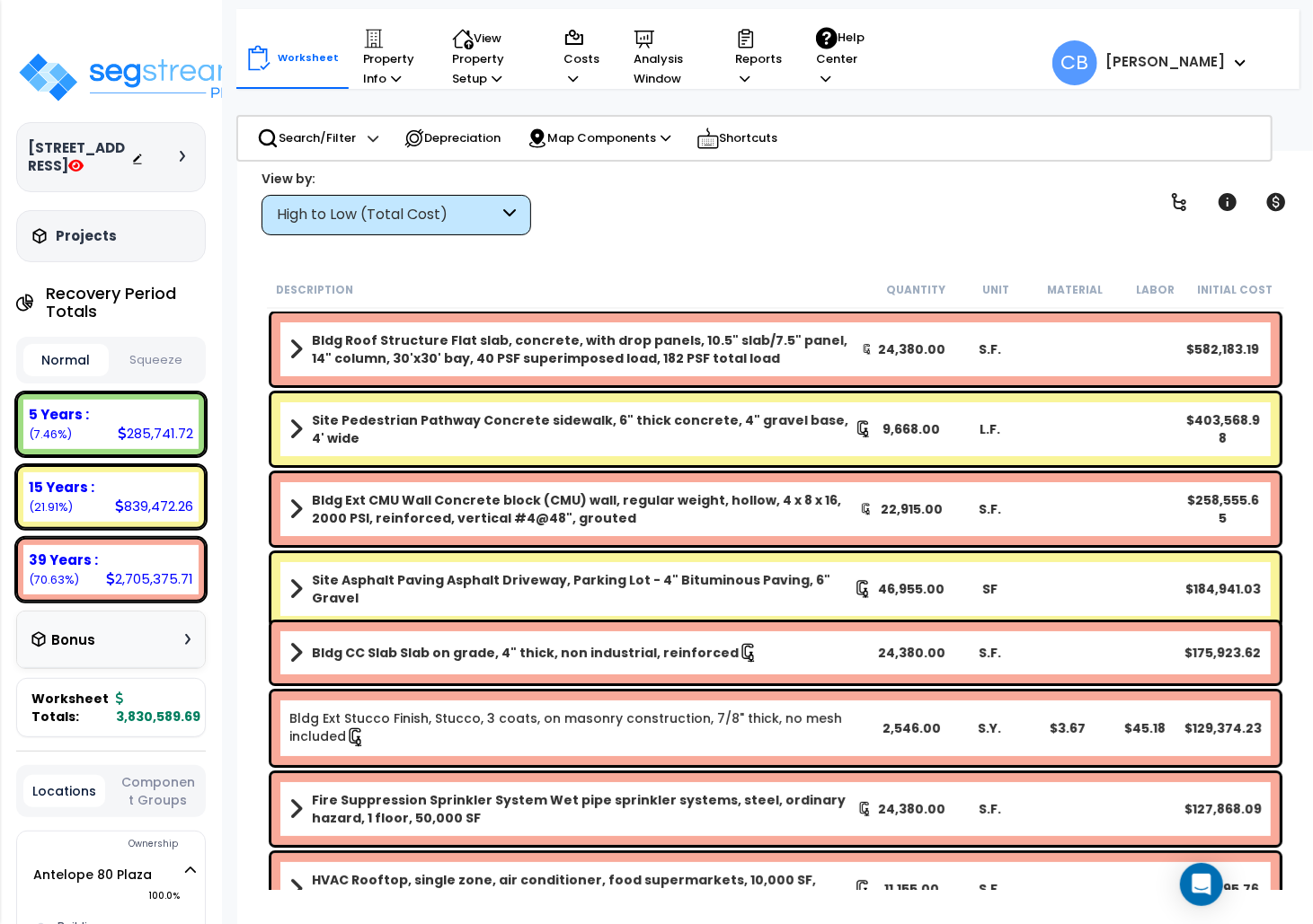
click at [356, 201] on div "High to Low (Total Cost)" at bounding box center [396, 215] width 270 height 41
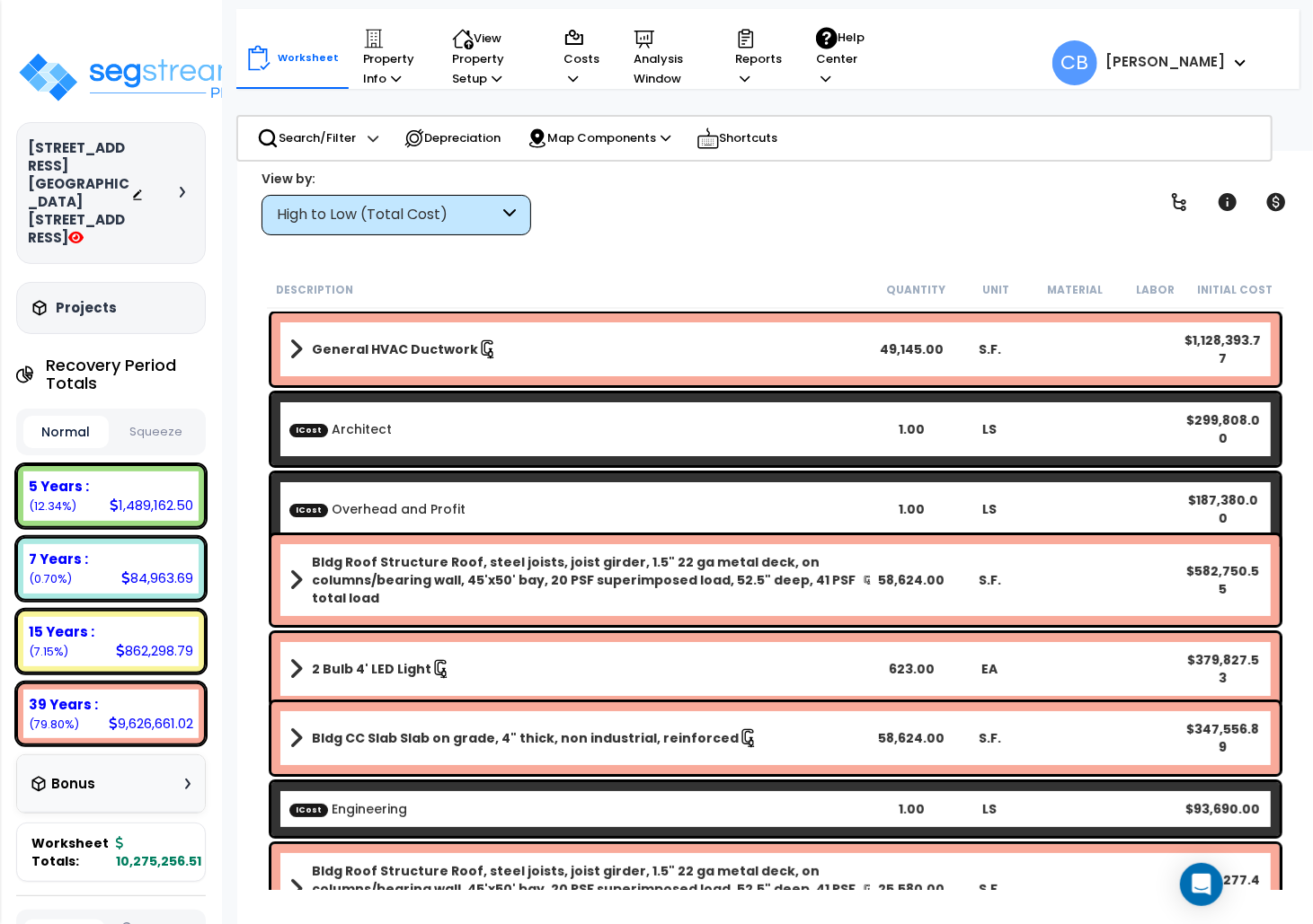
click at [1182, 241] on div "Worksheet Property Info Property Setup Add Property Unit Template property Clon…" at bounding box center [776, 612] width 1077 height 924
